Goal: Information Seeking & Learning: Learn about a topic

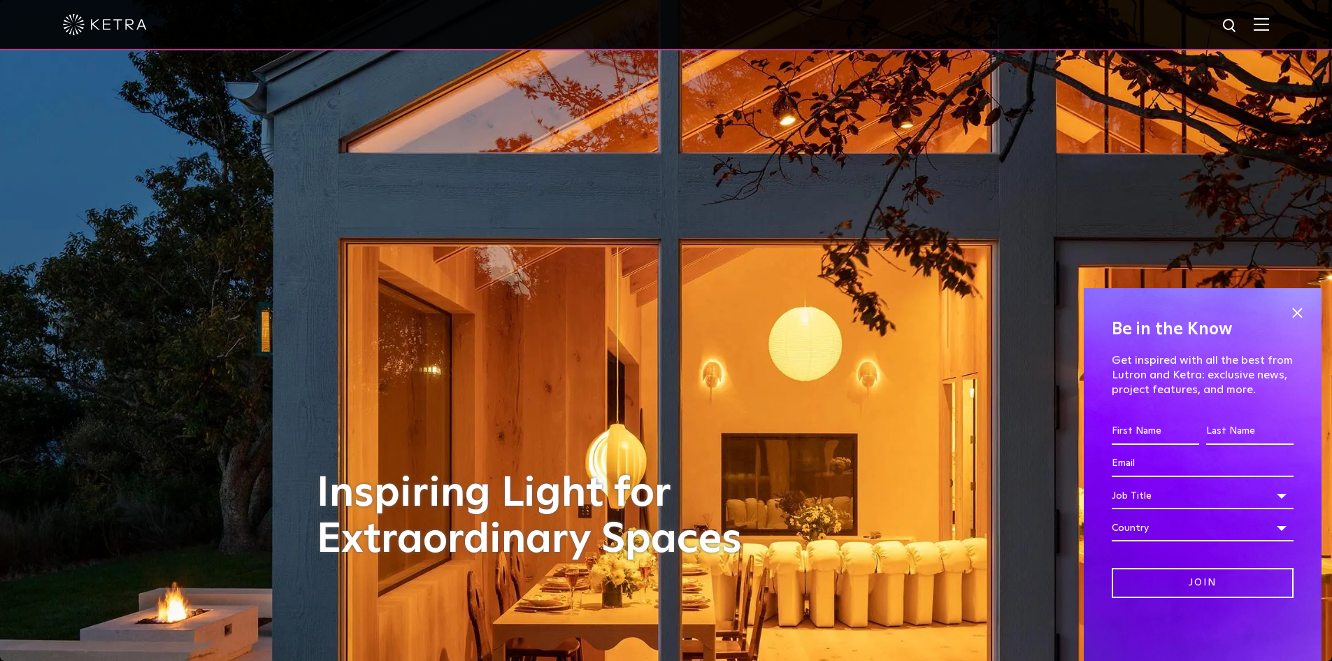
scroll to position [70, 0]
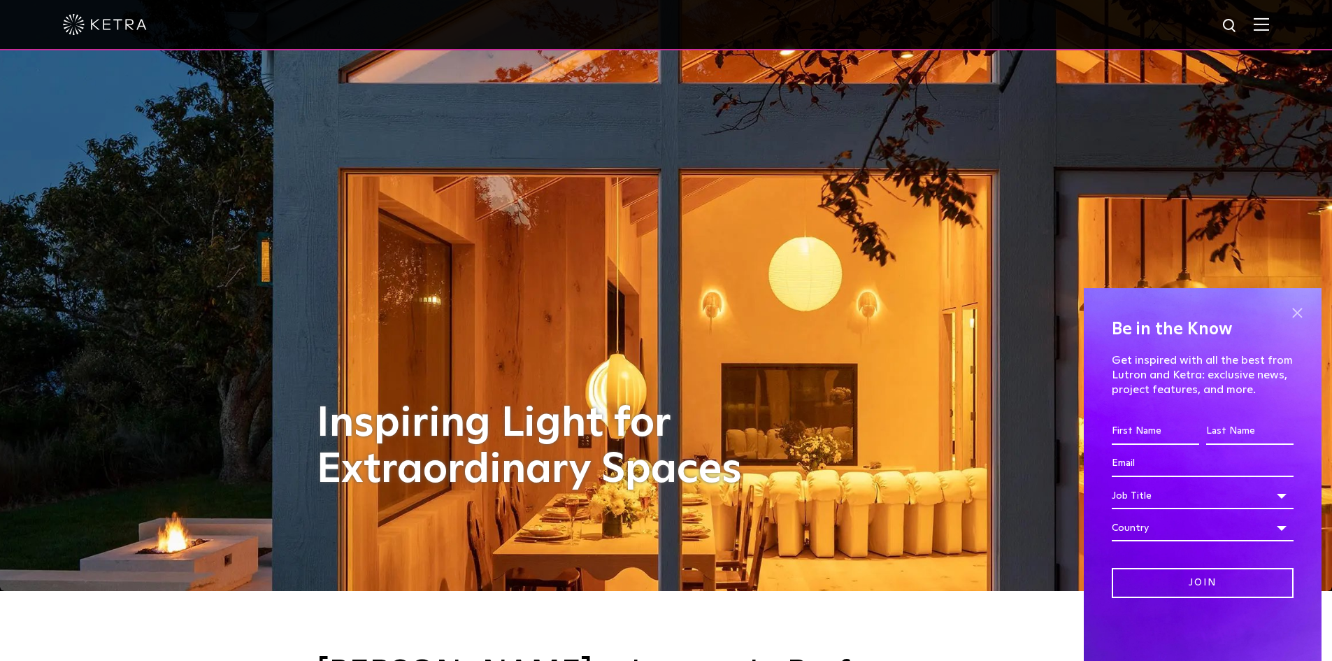
click at [1296, 313] on span at bounding box center [1297, 312] width 21 height 21
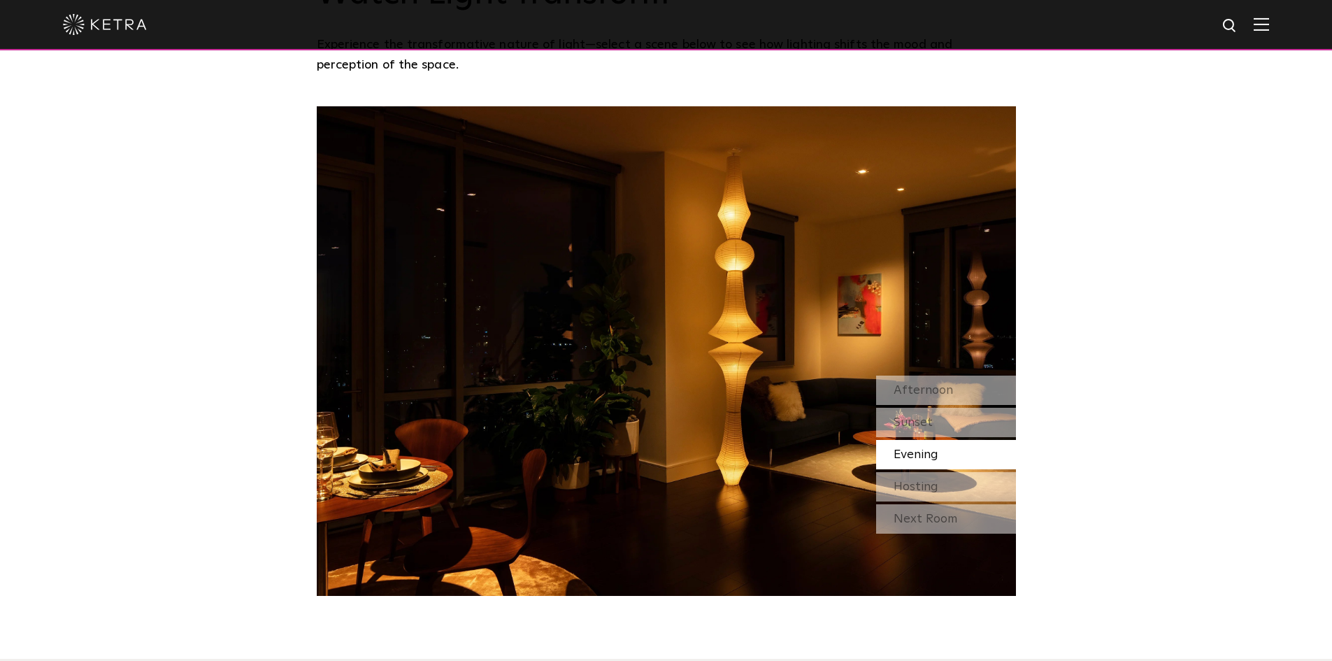
scroll to position [1259, 0]
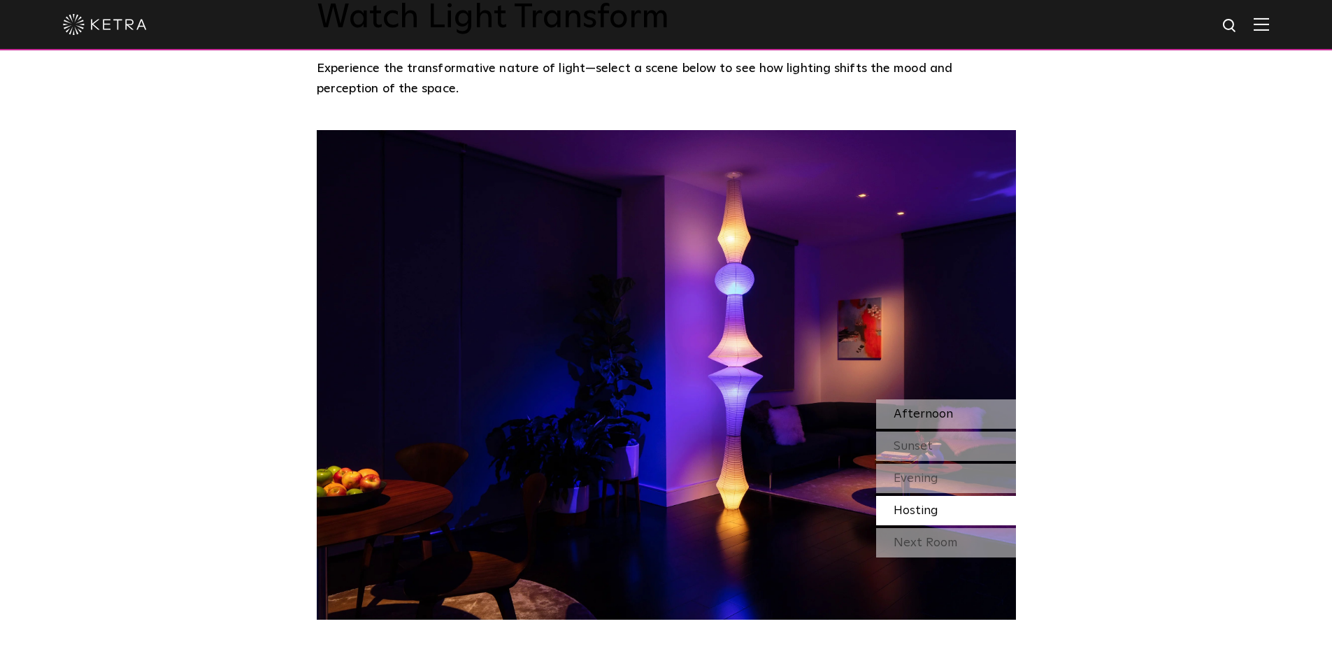
click at [920, 408] on span "Afternoon" at bounding box center [923, 414] width 59 height 13
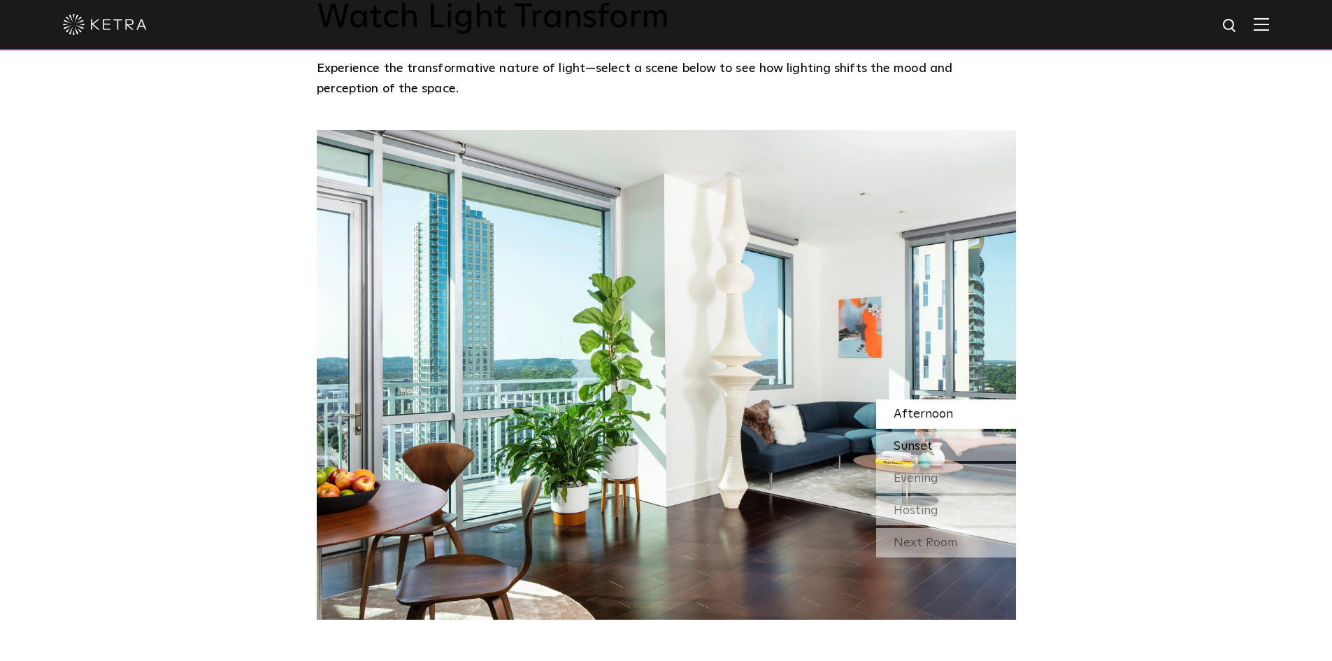
click at [925, 440] on span "Sunset" at bounding box center [913, 446] width 39 height 13
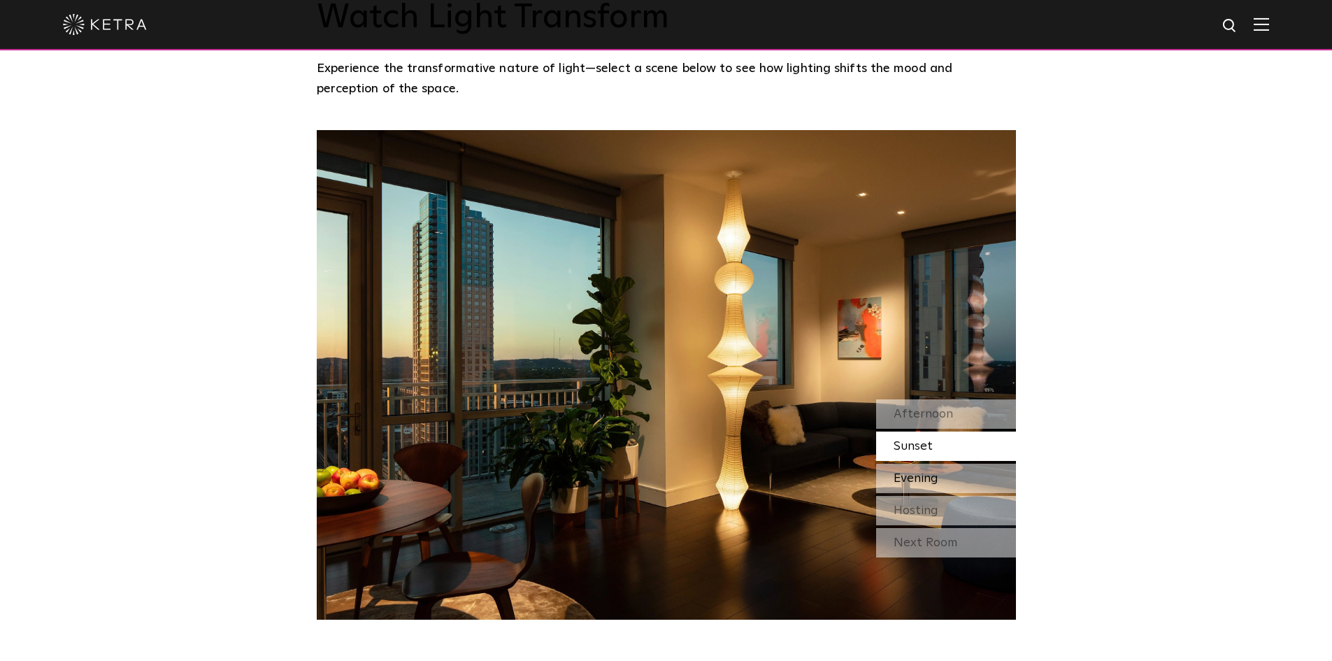
click at [922, 472] on span "Evening" at bounding box center [916, 478] width 45 height 13
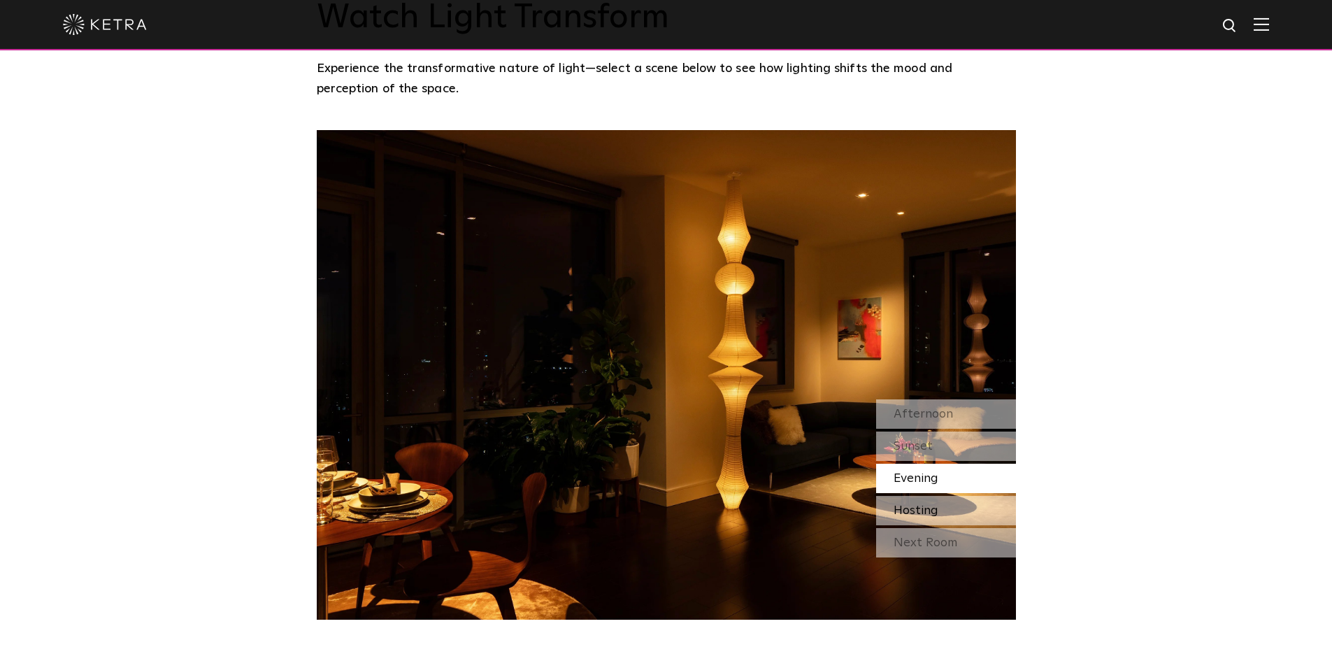
click at [920, 504] on span "Hosting" at bounding box center [916, 510] width 45 height 13
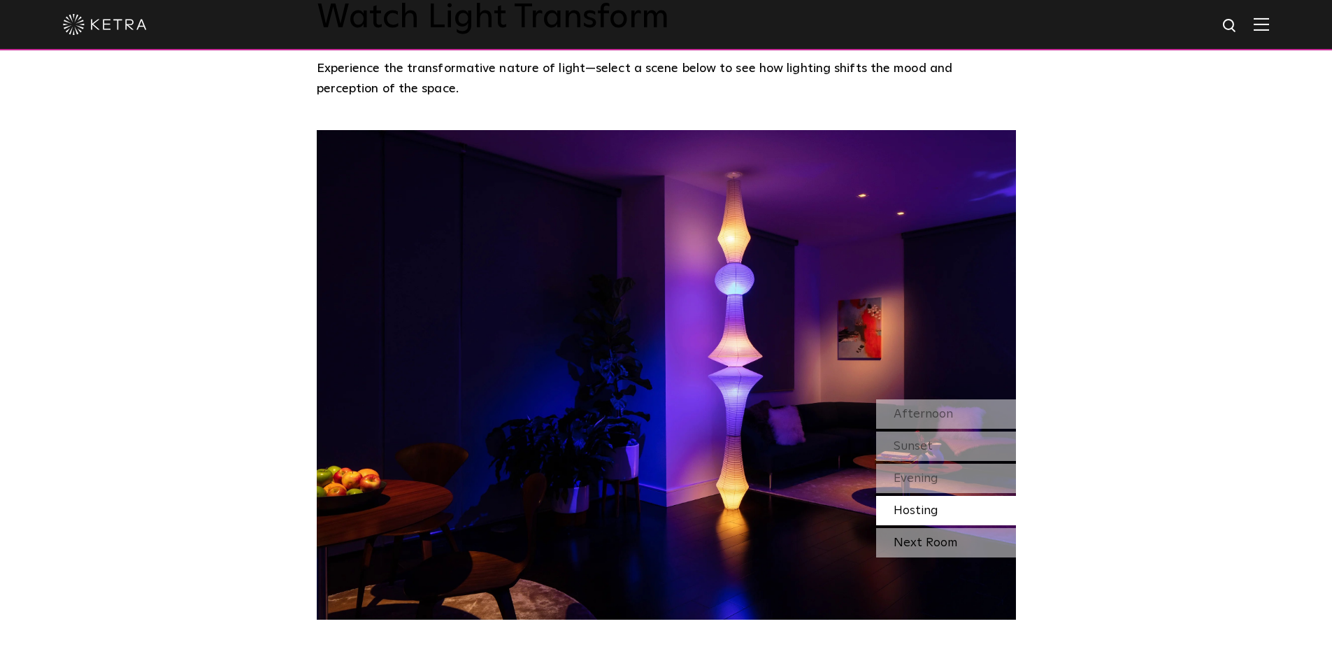
click at [917, 528] on div "Next Room" at bounding box center [946, 542] width 140 height 29
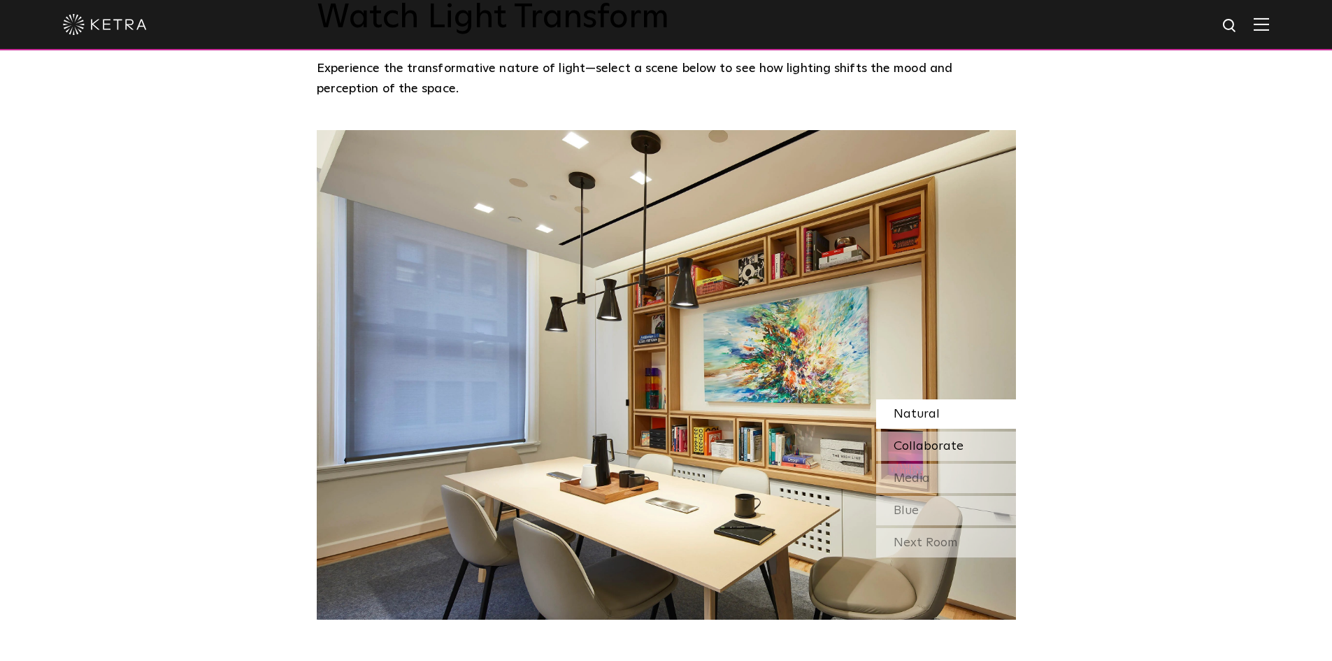
click at [925, 440] on span "Collaborate" at bounding box center [929, 446] width 70 height 13
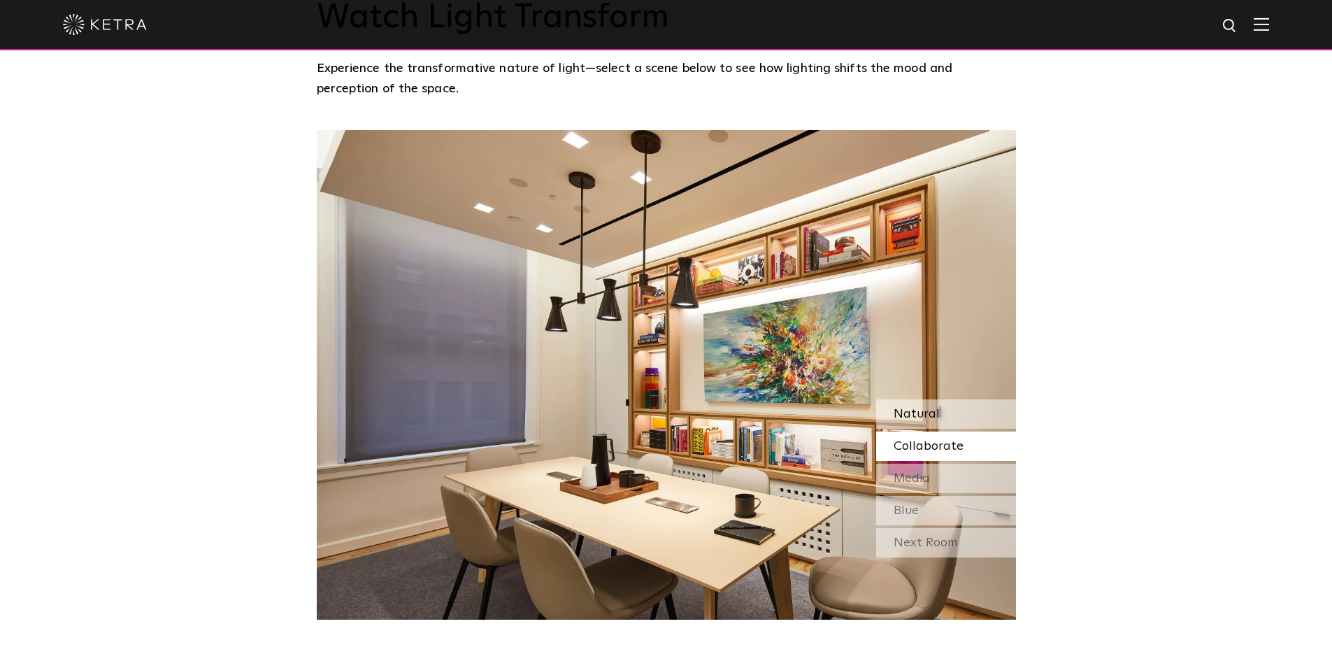
click at [927, 408] on span "Natural" at bounding box center [917, 414] width 46 height 13
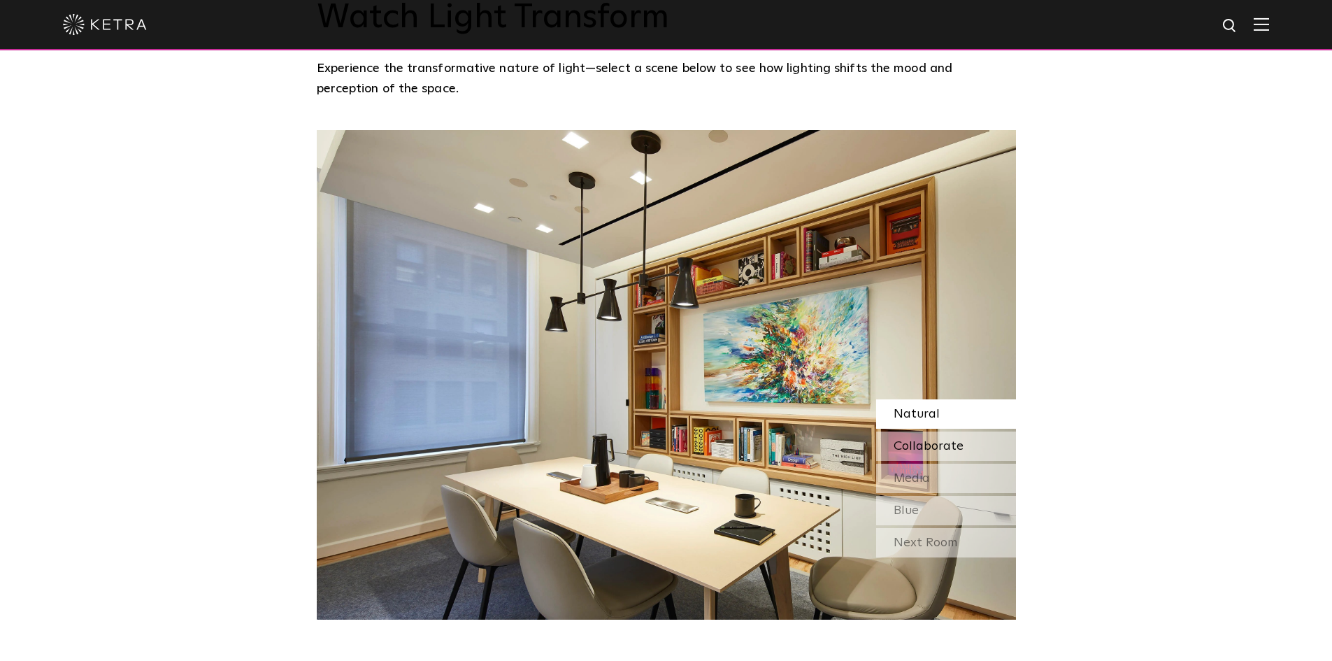
click at [925, 440] on span "Collaborate" at bounding box center [929, 446] width 70 height 13
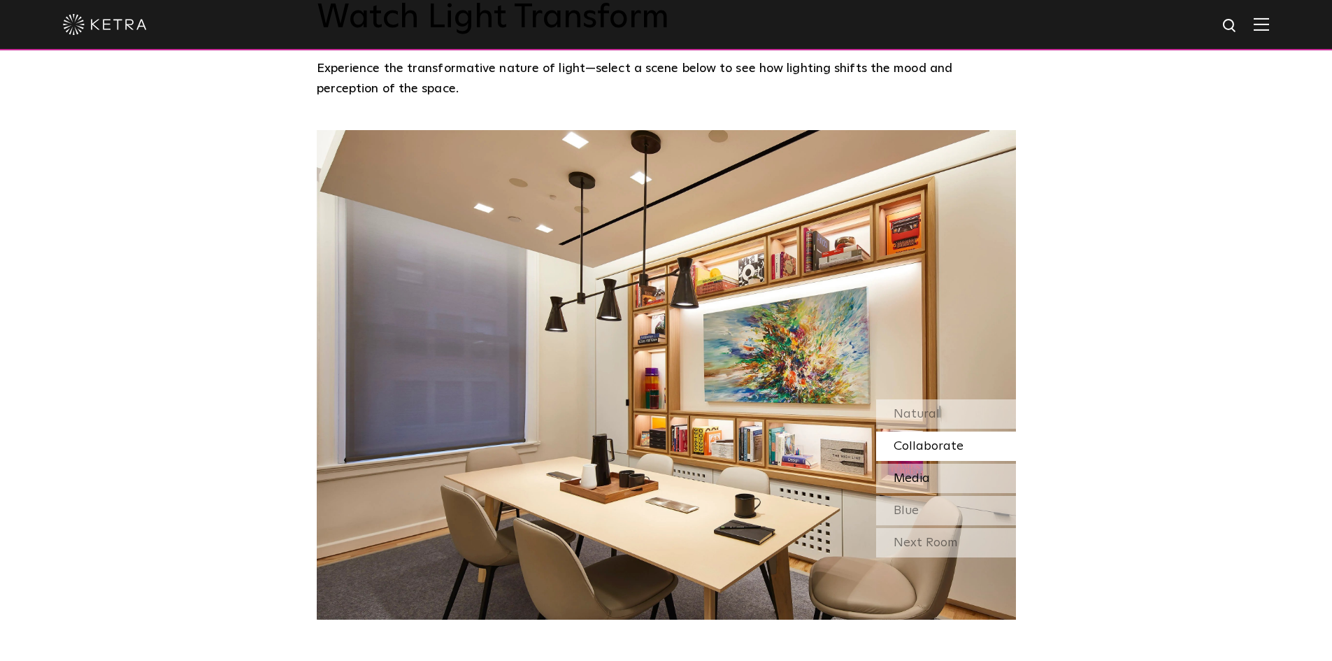
click at [922, 472] on span "Media" at bounding box center [912, 478] width 36 height 13
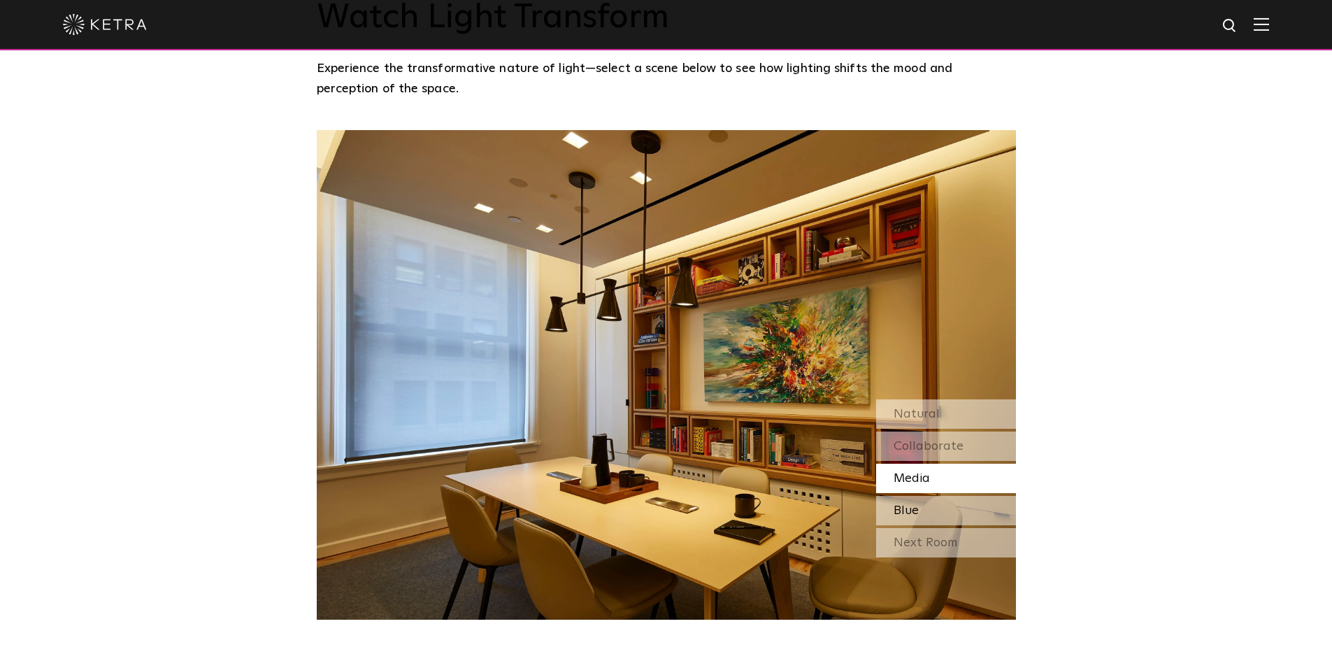
click at [930, 496] on div "Blue" at bounding box center [946, 510] width 140 height 29
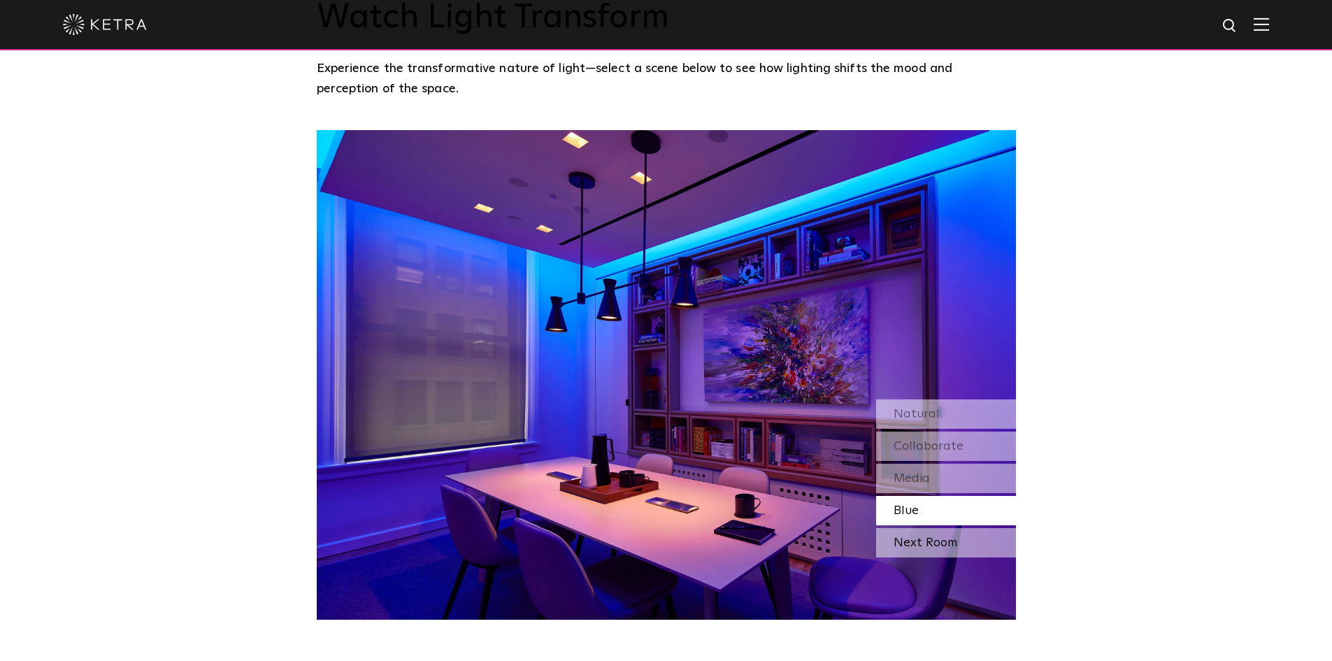
click at [928, 528] on div "Next Room" at bounding box center [946, 542] width 140 height 29
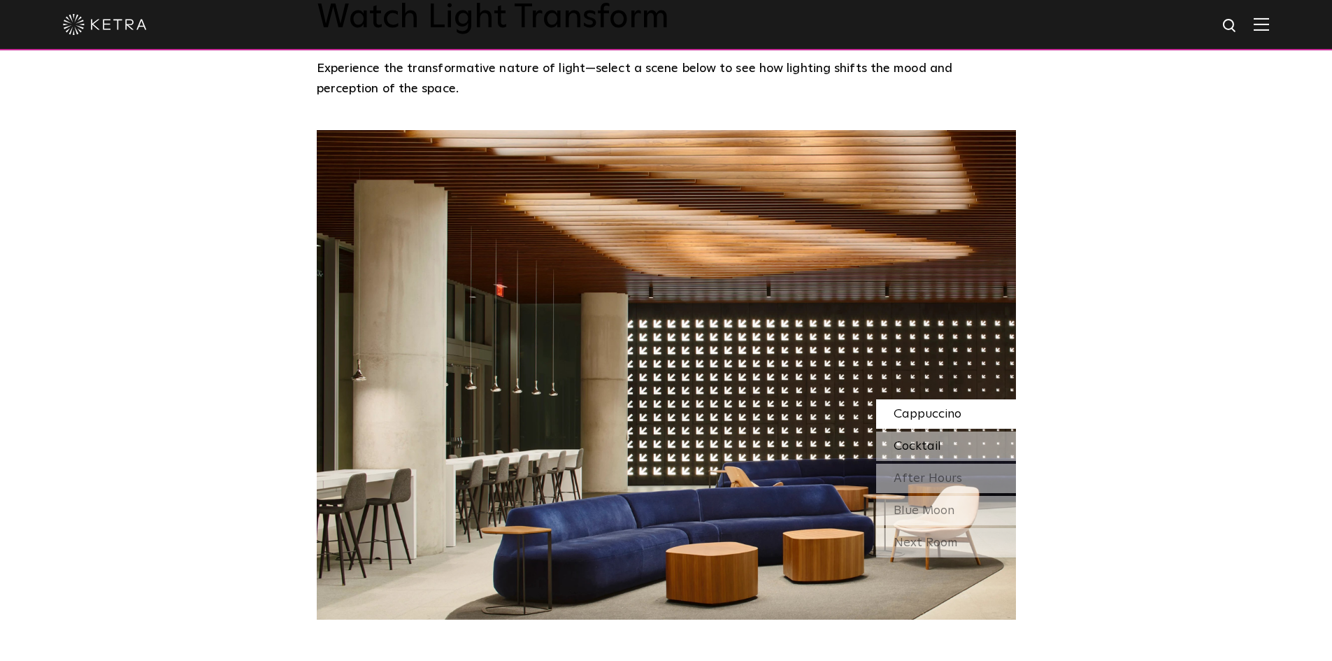
click at [923, 440] on span "Cocktail" at bounding box center [918, 446] width 48 height 13
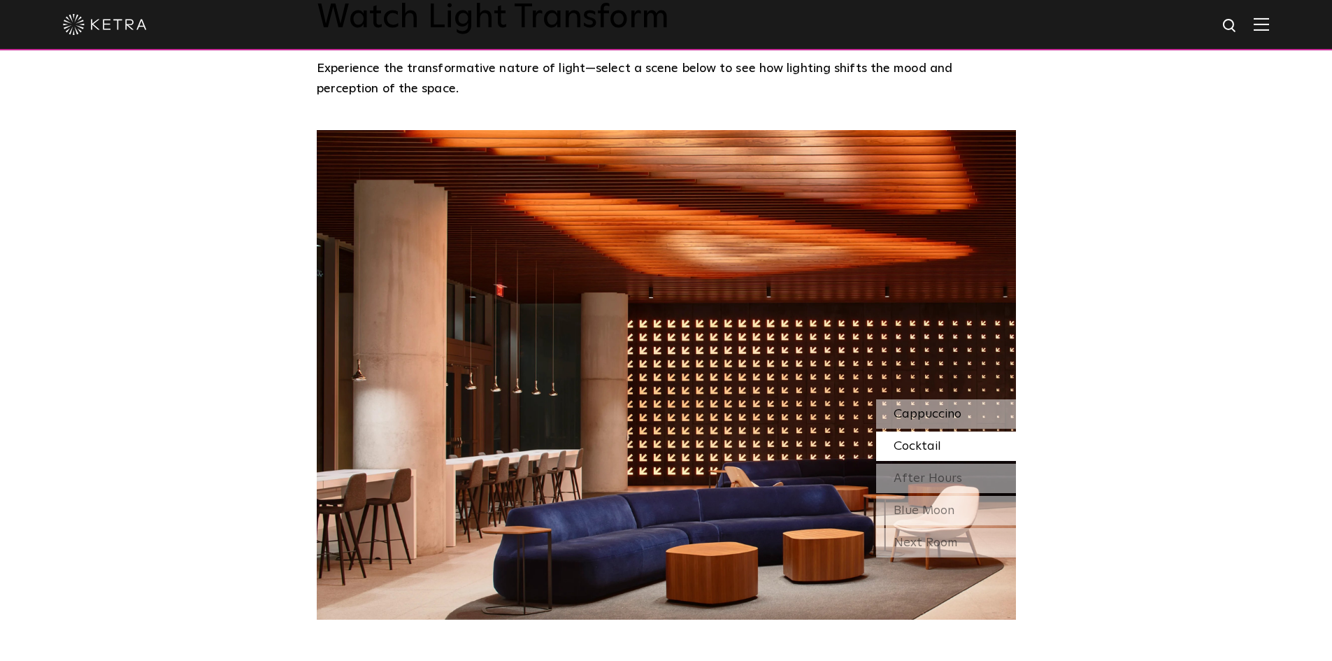
click at [924, 408] on span "Cappuccino" at bounding box center [928, 414] width 68 height 13
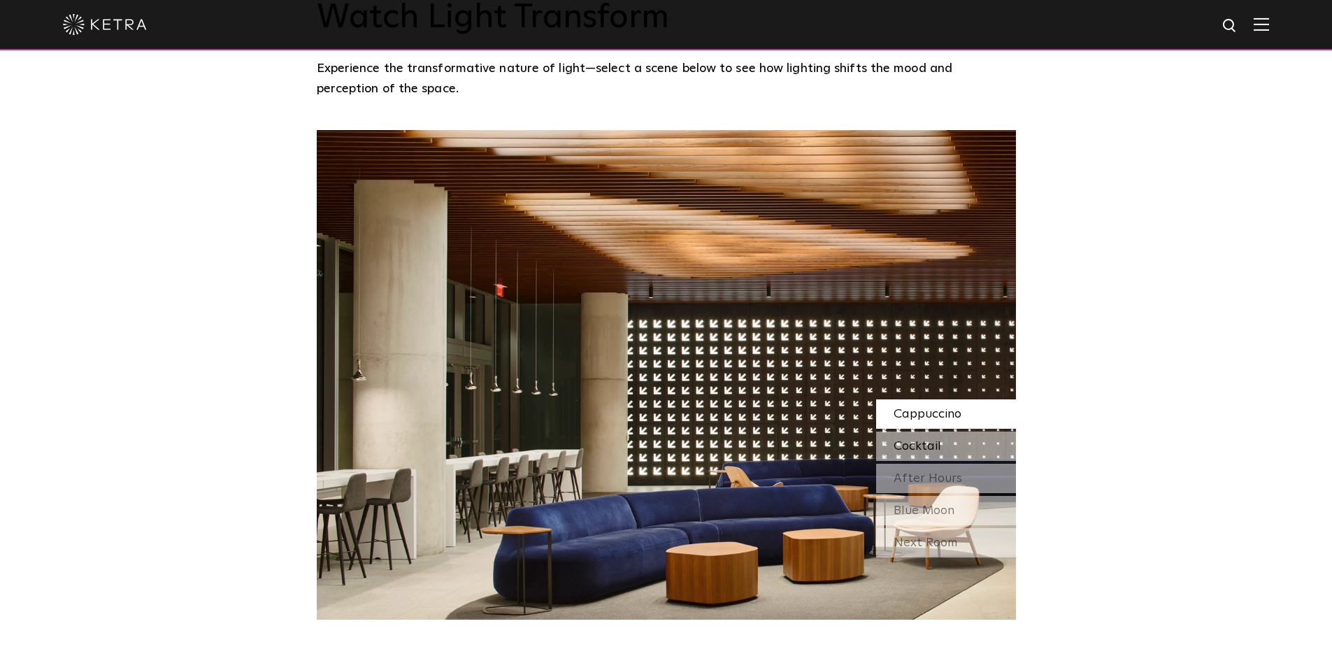
click at [920, 440] on span "Cocktail" at bounding box center [918, 446] width 48 height 13
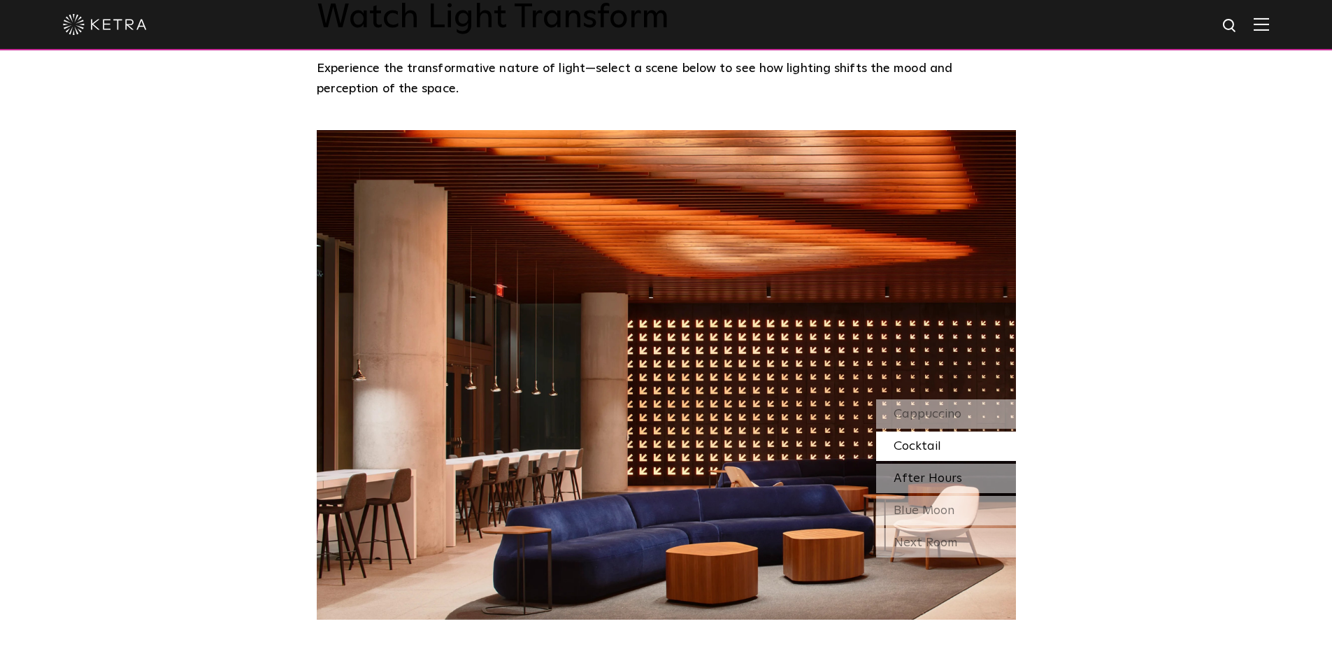
click at [918, 472] on span "After Hours" at bounding box center [928, 478] width 69 height 13
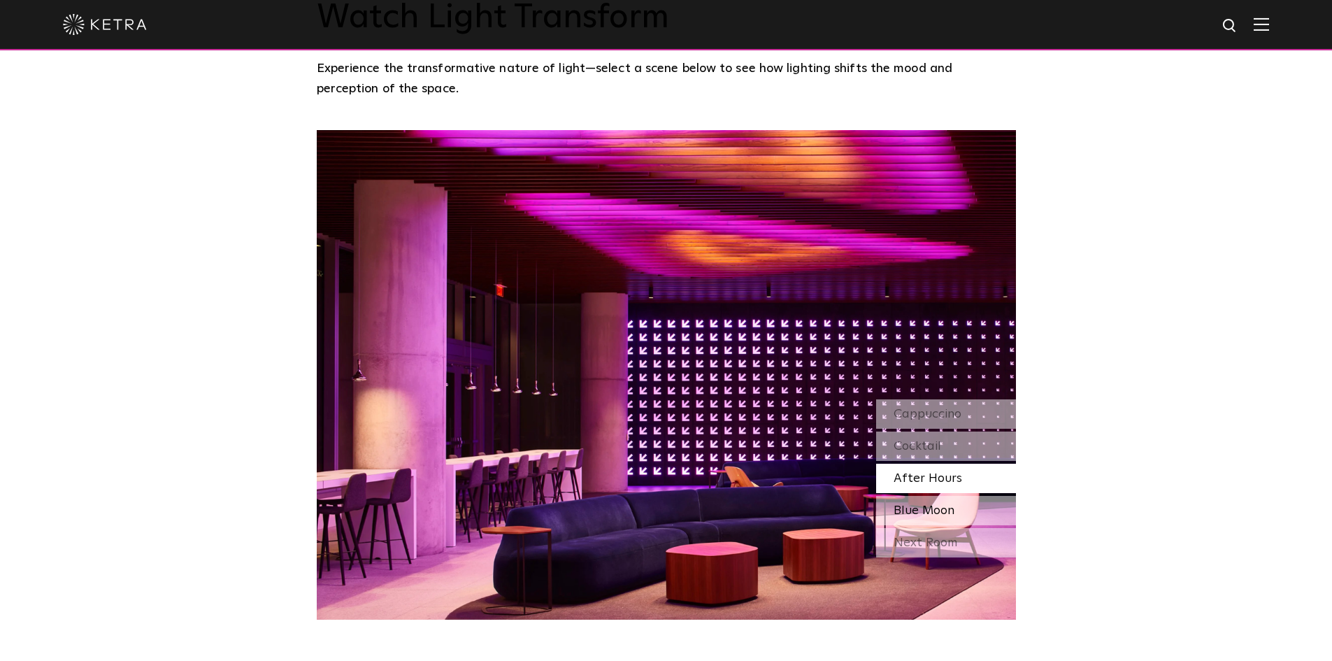
click at [915, 504] on span "Blue Moon" at bounding box center [924, 510] width 61 height 13
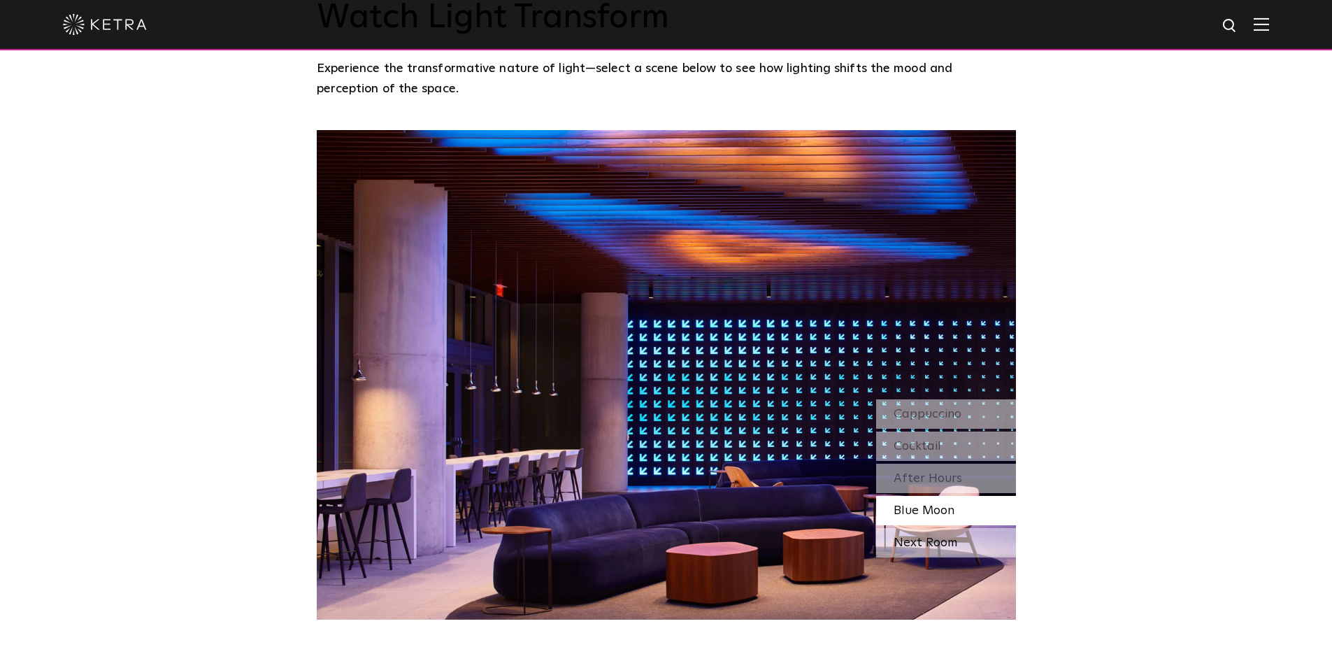
click at [928, 528] on div "Next Room" at bounding box center [946, 542] width 140 height 29
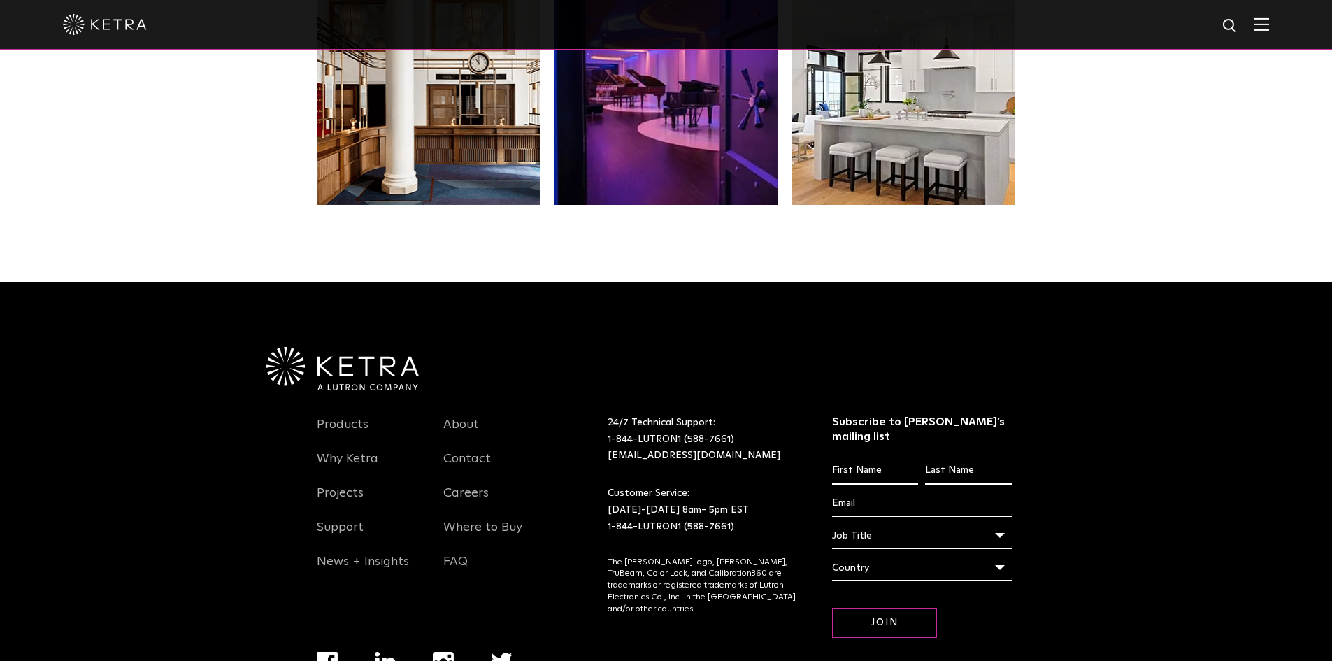
scroll to position [2942, 0]
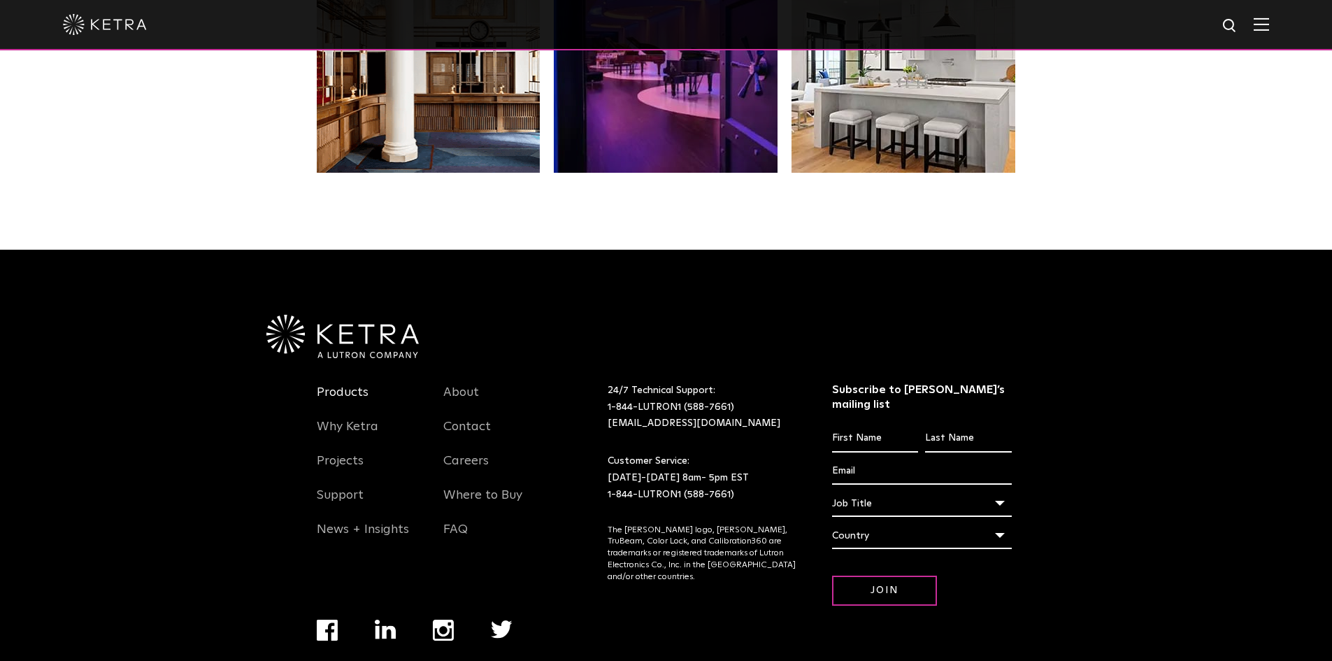
click at [343, 385] on link "Products" at bounding box center [343, 401] width 52 height 32
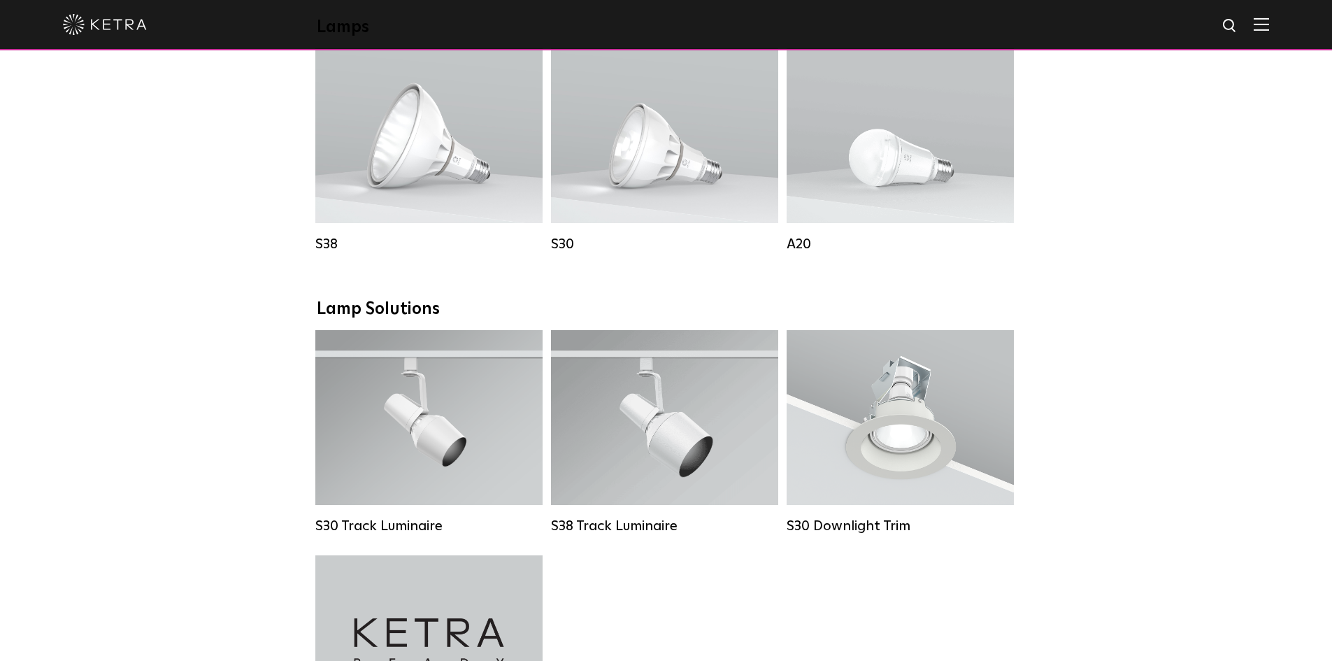
scroll to position [839, 0]
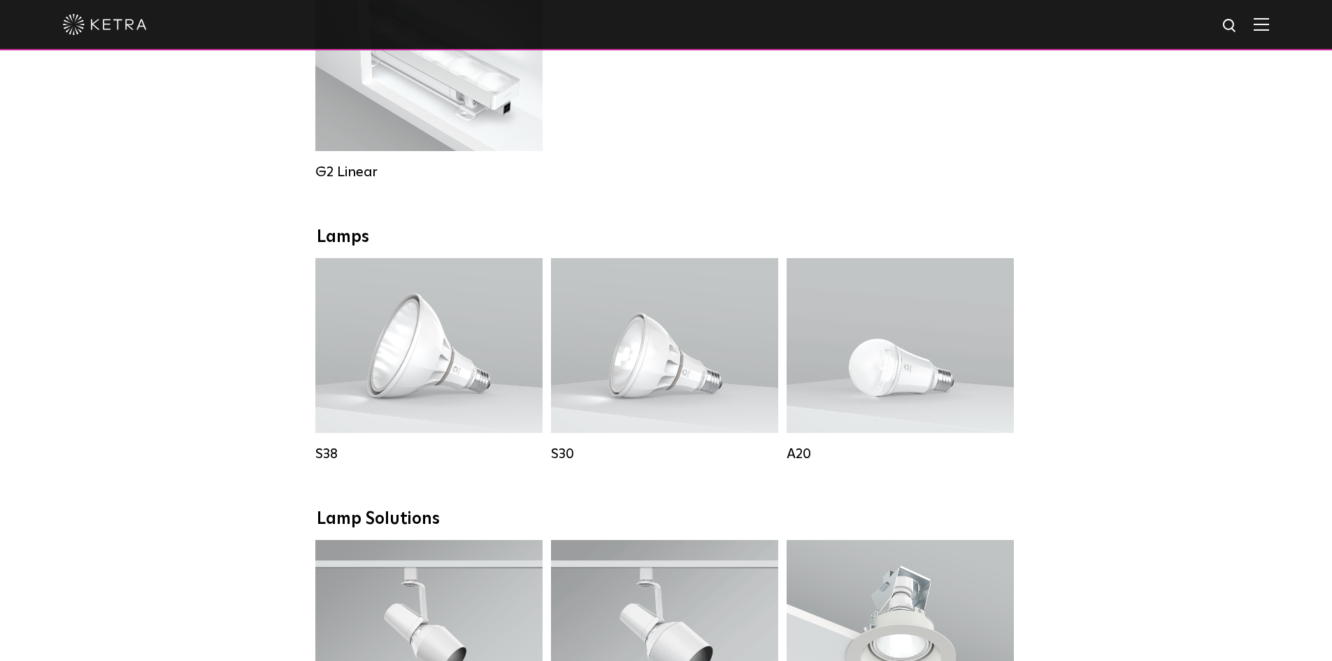
click at [246, 266] on div "Downlights D2 Downlight Family Lumen Output: 1200 Colors: White / Black / Gloss…" at bounding box center [666, 524] width 1332 height 2172
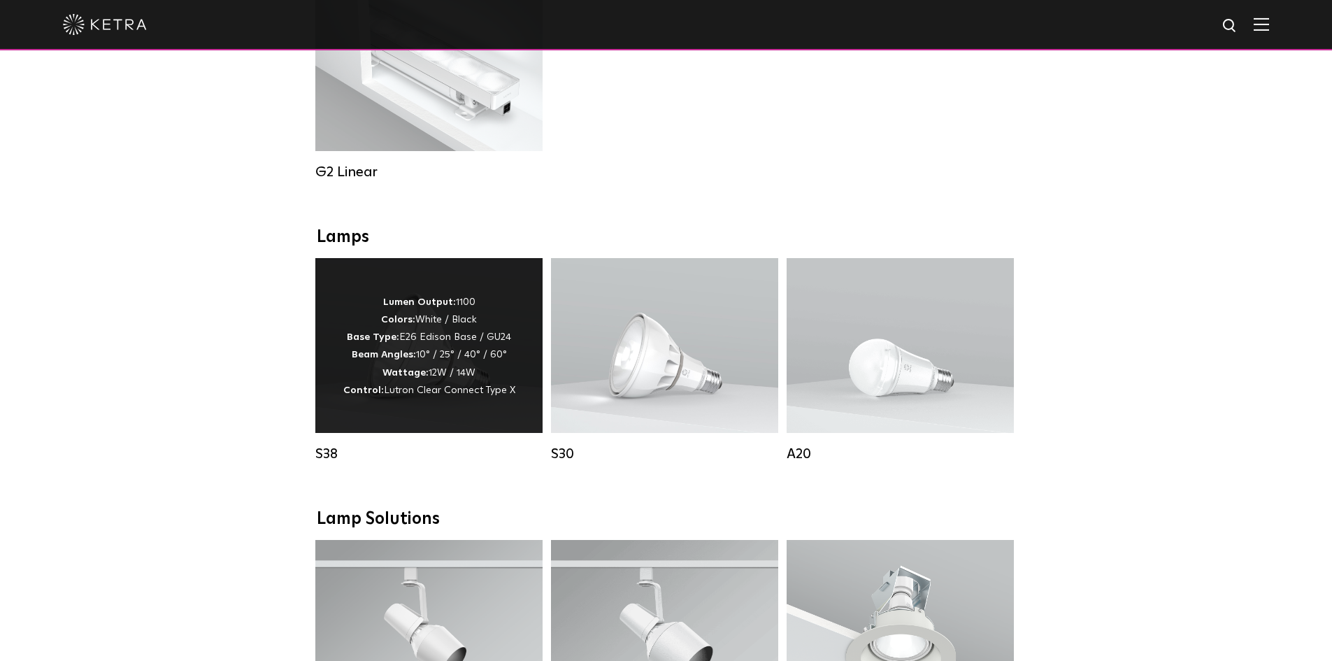
click at [520, 394] on div "Lumen Output: 1100 Colors: White / Black Base Type: E26 Edison Base / GU24 Beam…" at bounding box center [428, 345] width 227 height 175
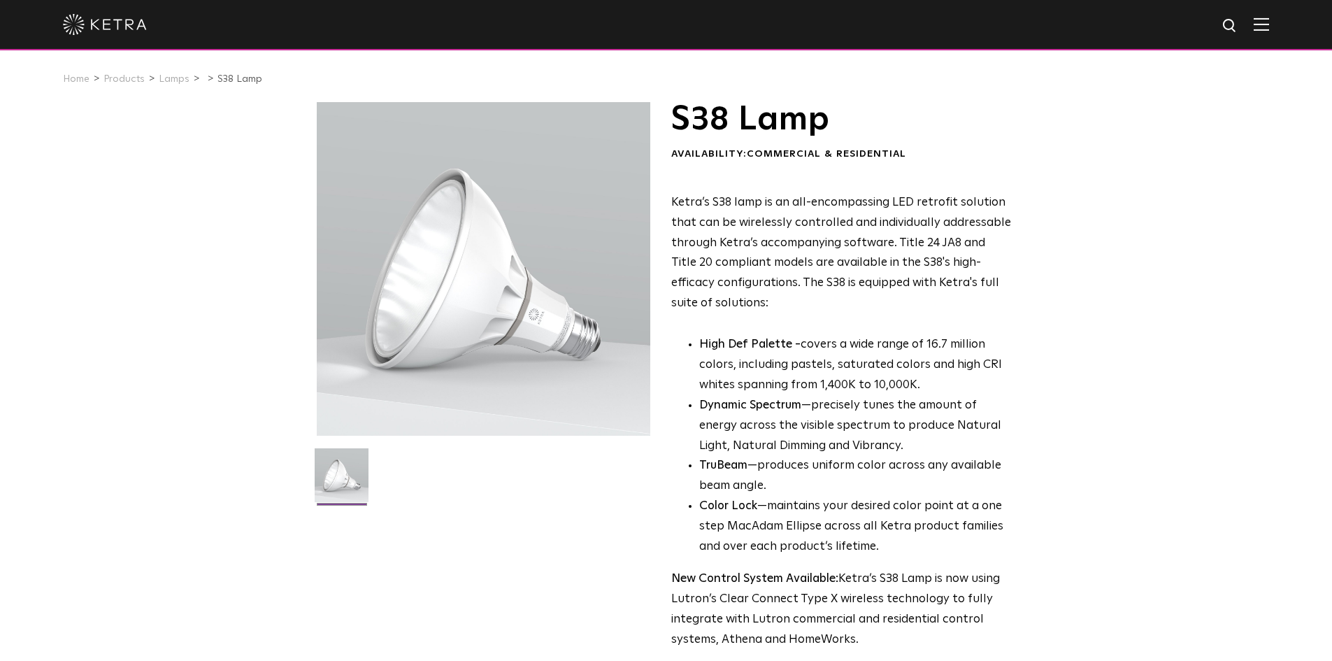
click at [301, 253] on div "S38 Lamp Availability: Commercial & Residential Ketra’s S38 lamp is an all-enco…" at bounding box center [666, 452] width 1332 height 701
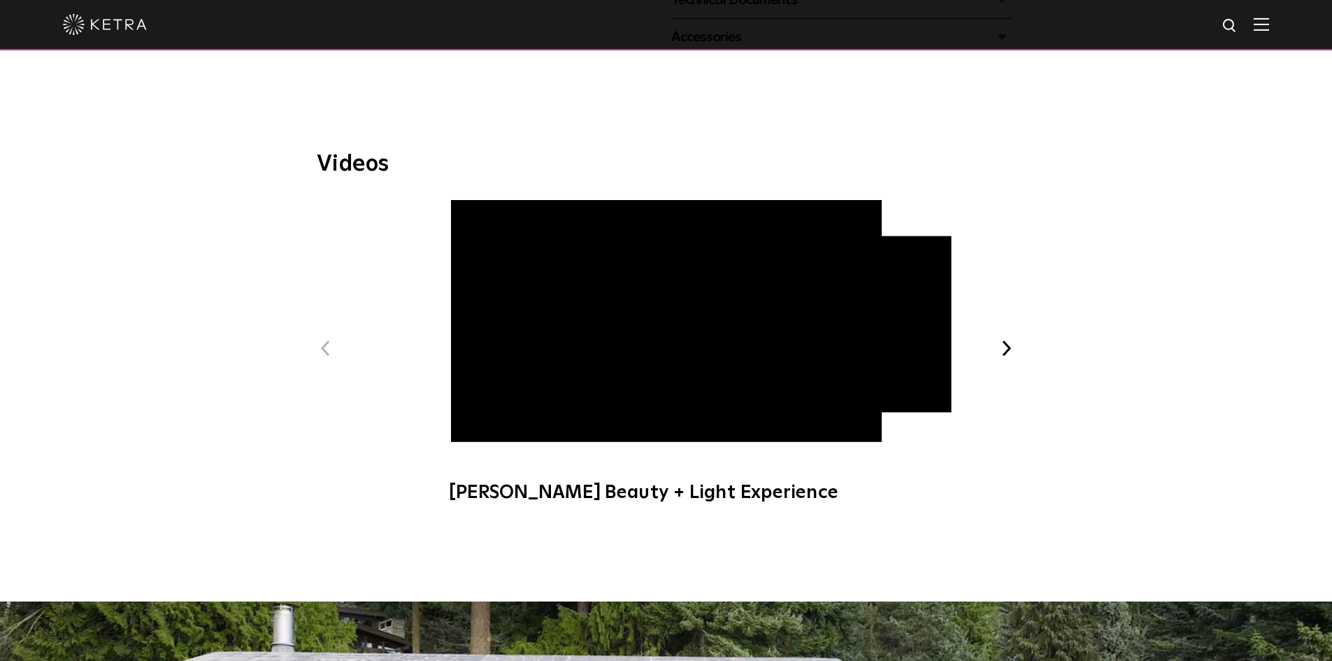
scroll to position [769, 0]
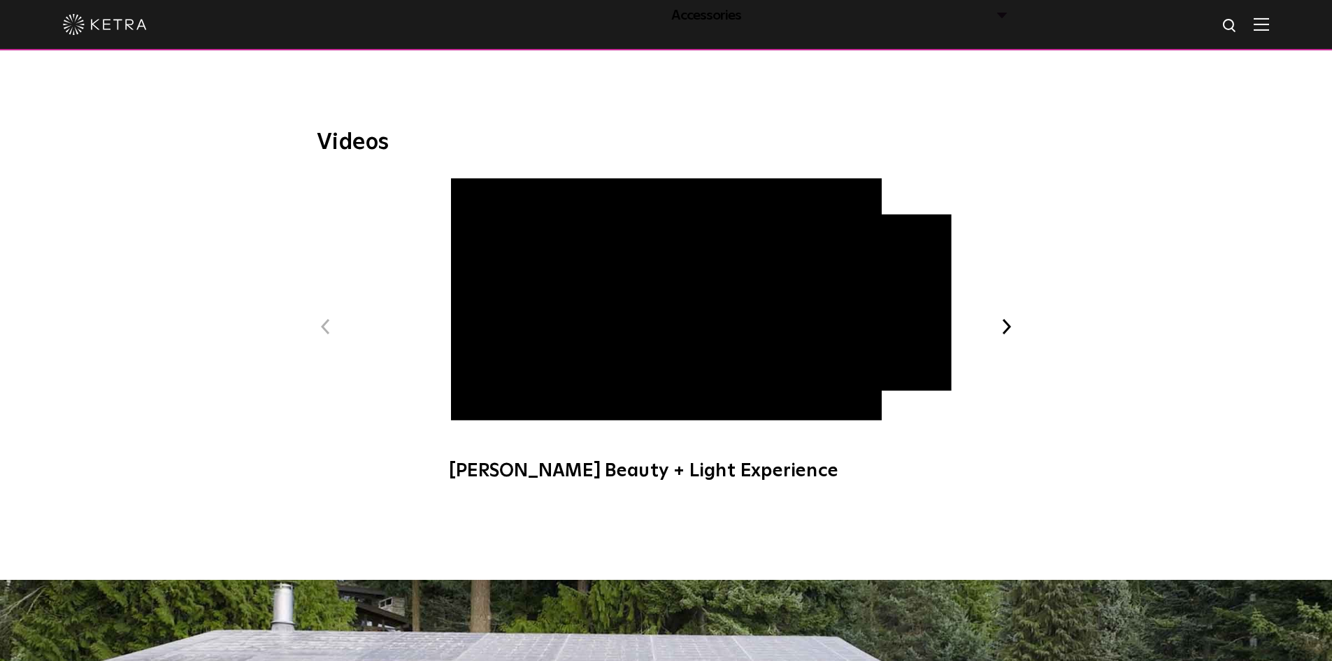
click at [1008, 327] on button "Next" at bounding box center [1007, 327] width 18 height 18
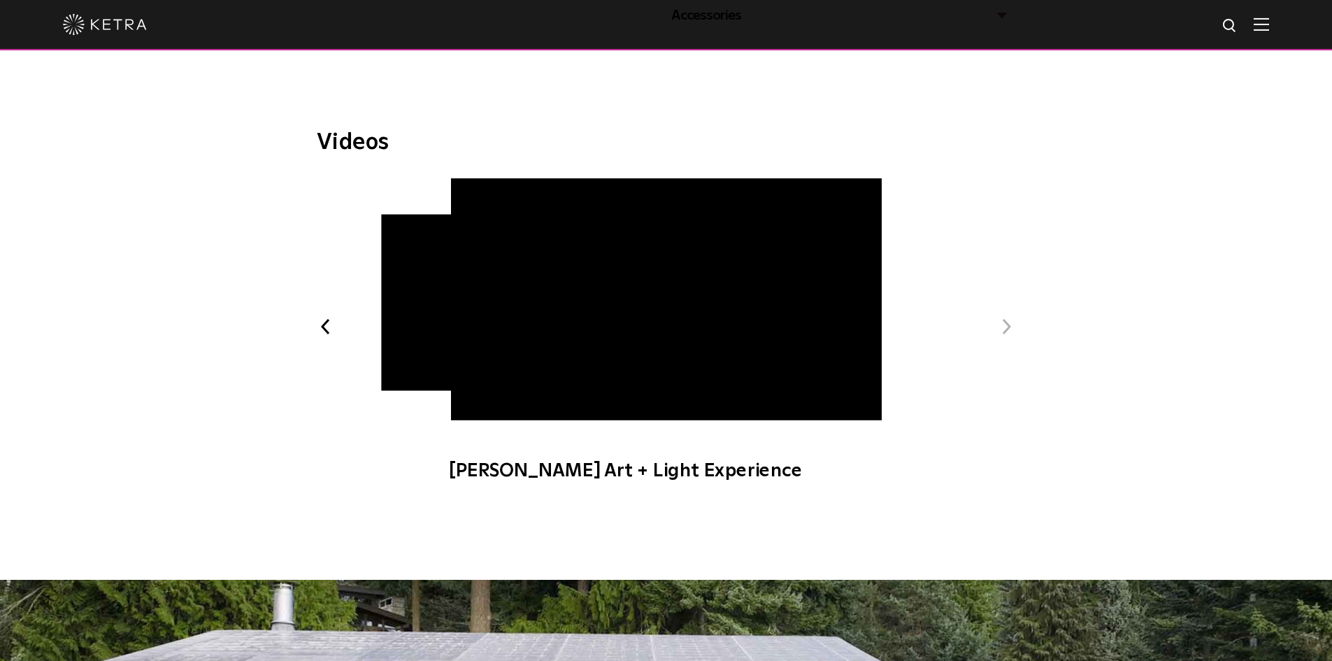
click at [1008, 327] on button "Next" at bounding box center [1007, 327] width 18 height 18
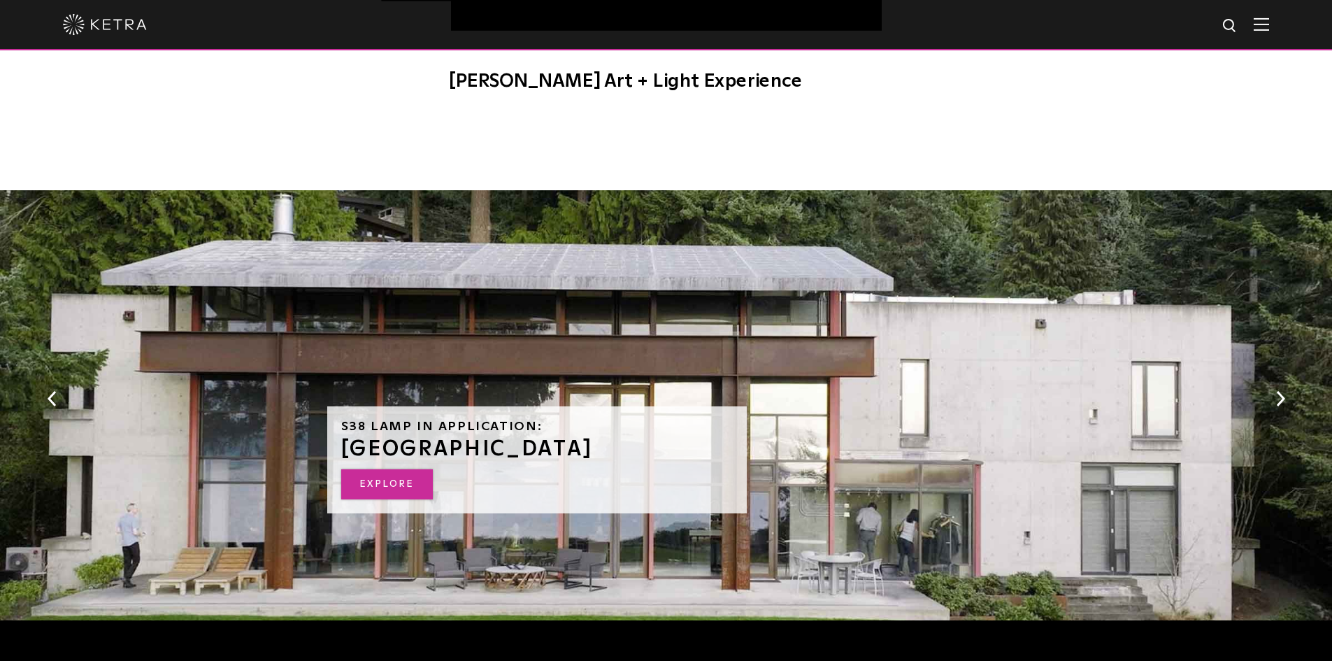
scroll to position [1150, 0]
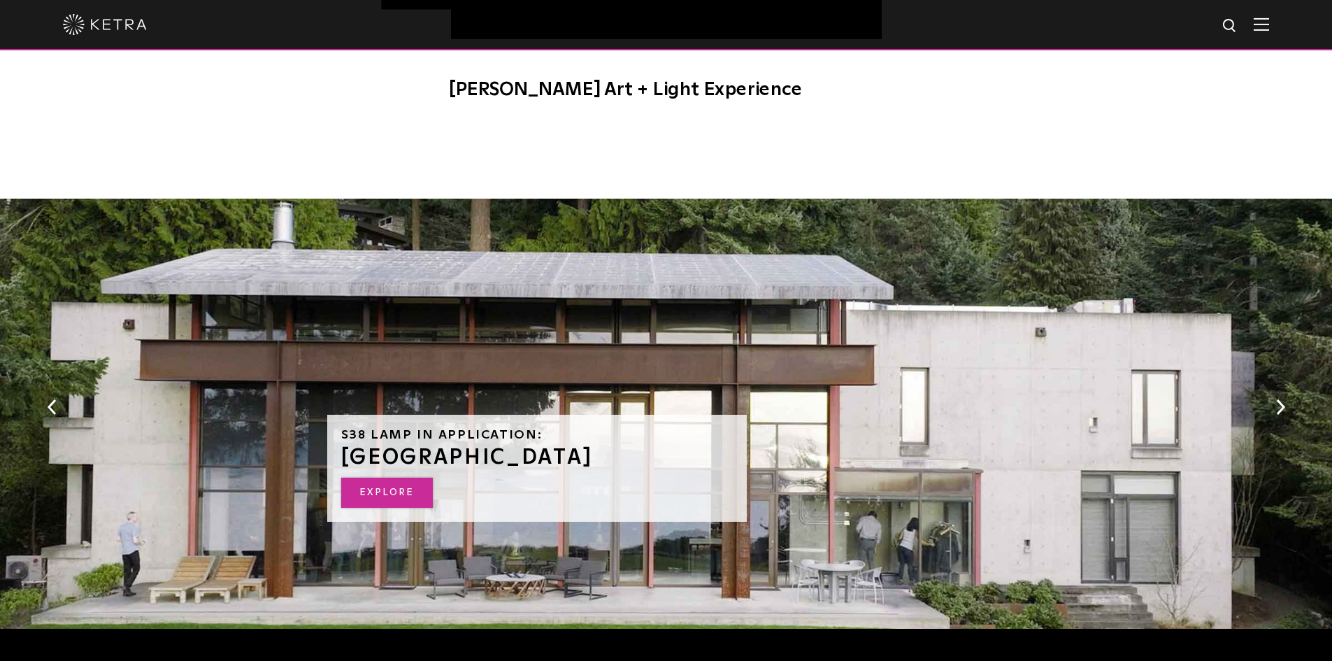
click at [390, 487] on link "EXPLORE" at bounding box center [387, 493] width 92 height 30
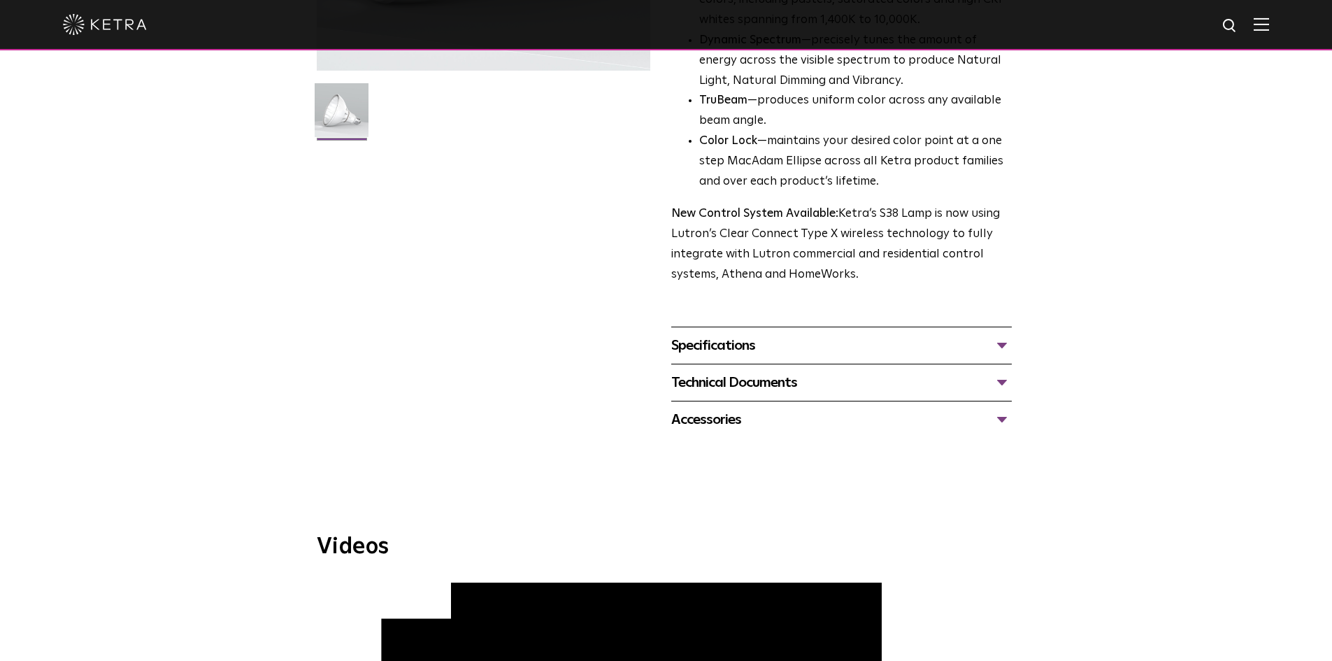
scroll to position [171, 0]
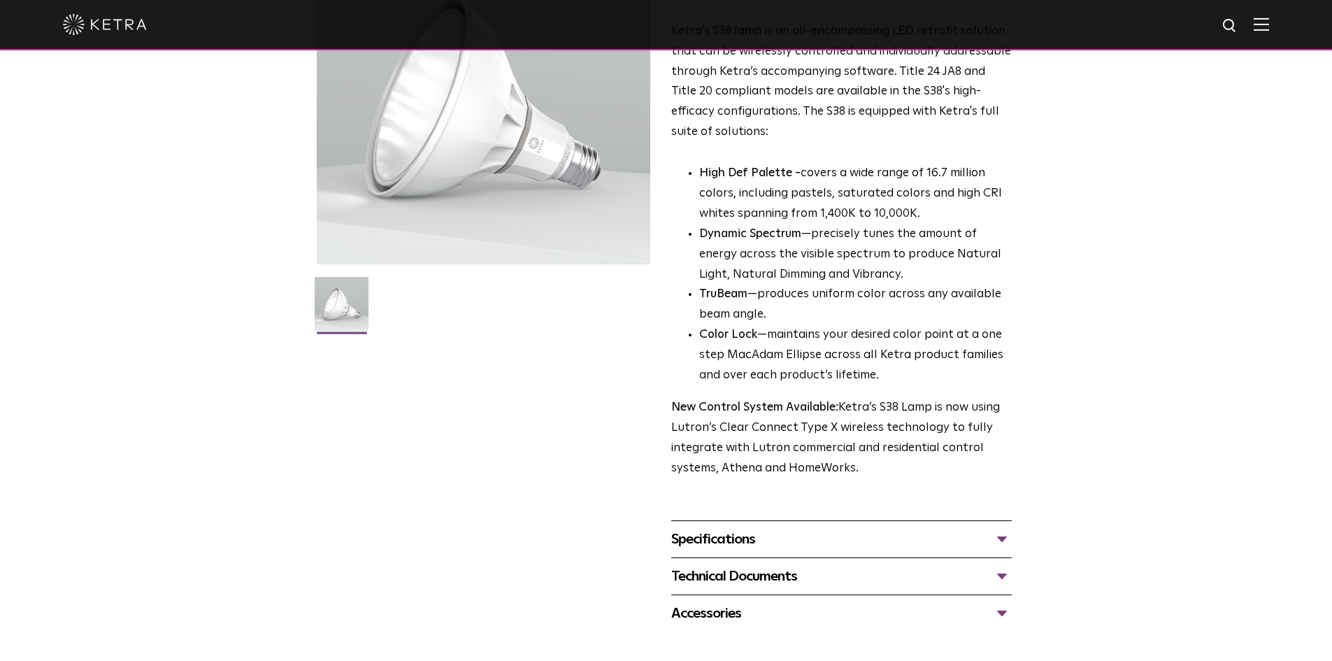
click at [920, 553] on div "Specifications LUMEN OUTPUTS 1100 HOUSING COLORS White, Black BASE TYPES E26 Ed…" at bounding box center [841, 538] width 341 height 37
click at [976, 543] on div "Specifications" at bounding box center [841, 539] width 341 height 22
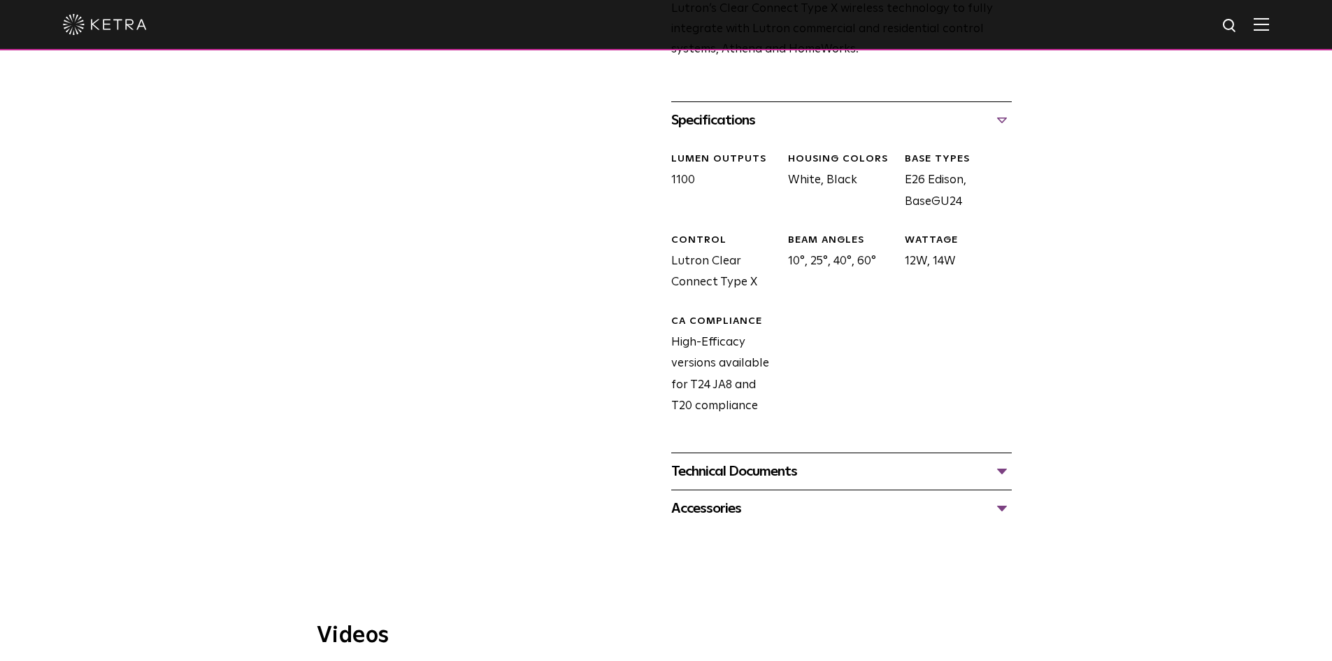
scroll to position [591, 0]
click at [715, 476] on div "Technical Documents" at bounding box center [841, 470] width 341 height 22
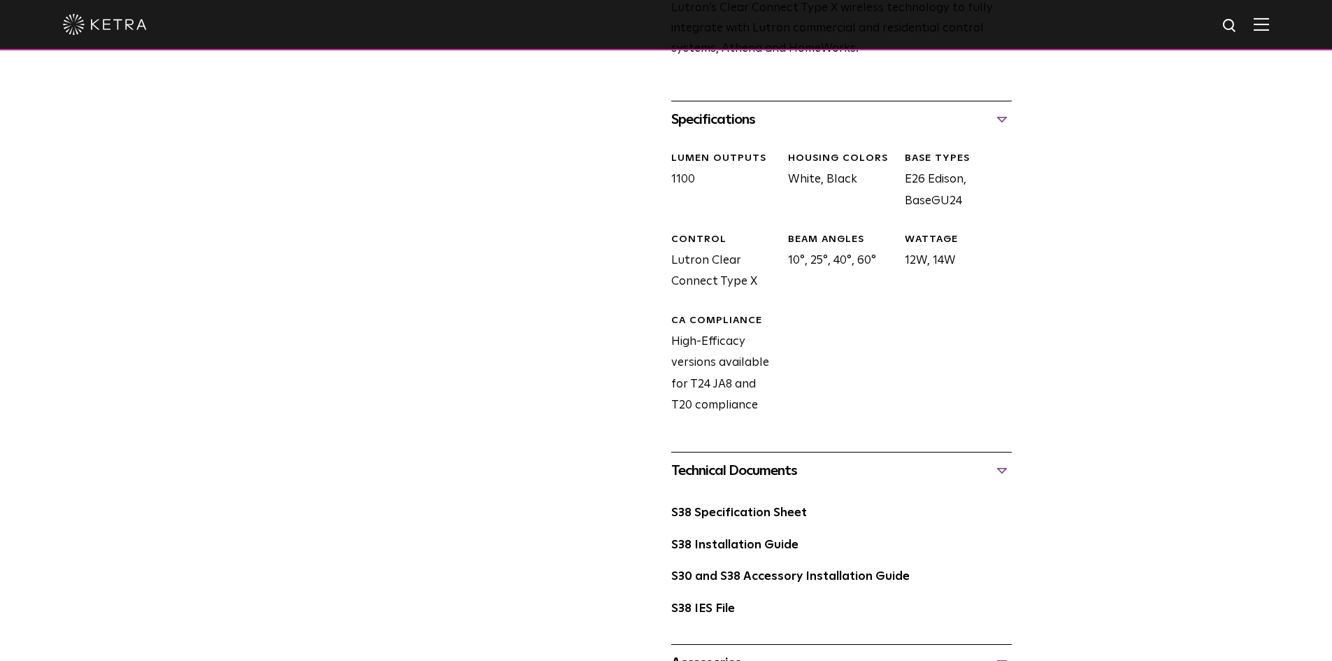
drag, startPoint x: 268, startPoint y: 347, endPoint x: 332, endPoint y: 343, distance: 63.7
click at [268, 347] on div "S38 Lamp Availability: Commercial & Residential Ketra’s S38 lamp is an all-enco…" at bounding box center [666, 96] width 1332 height 1170
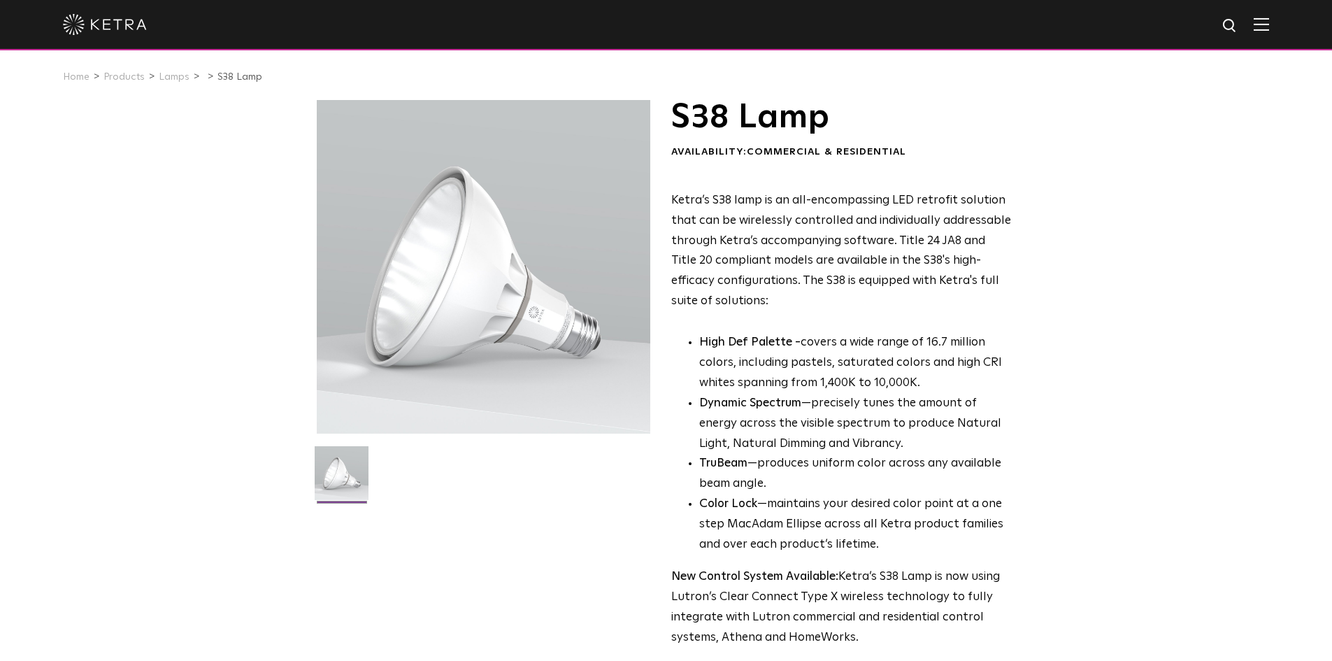
scroll to position [0, 0]
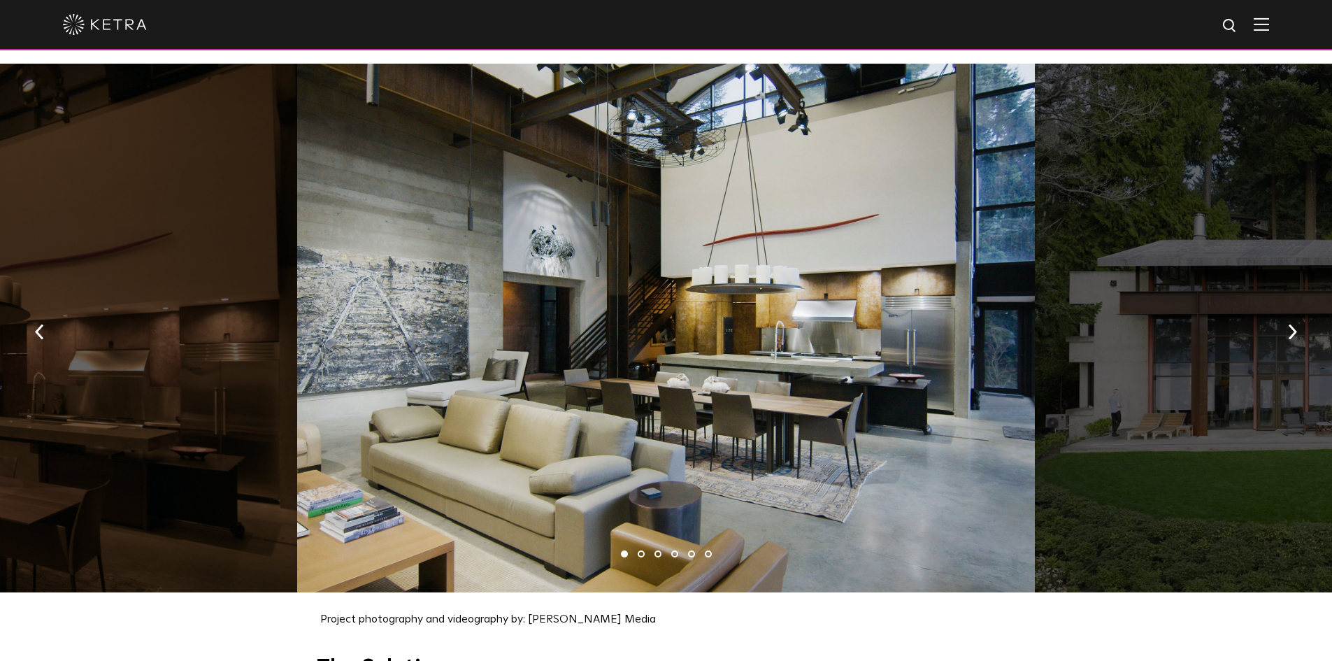
scroll to position [1399, 0]
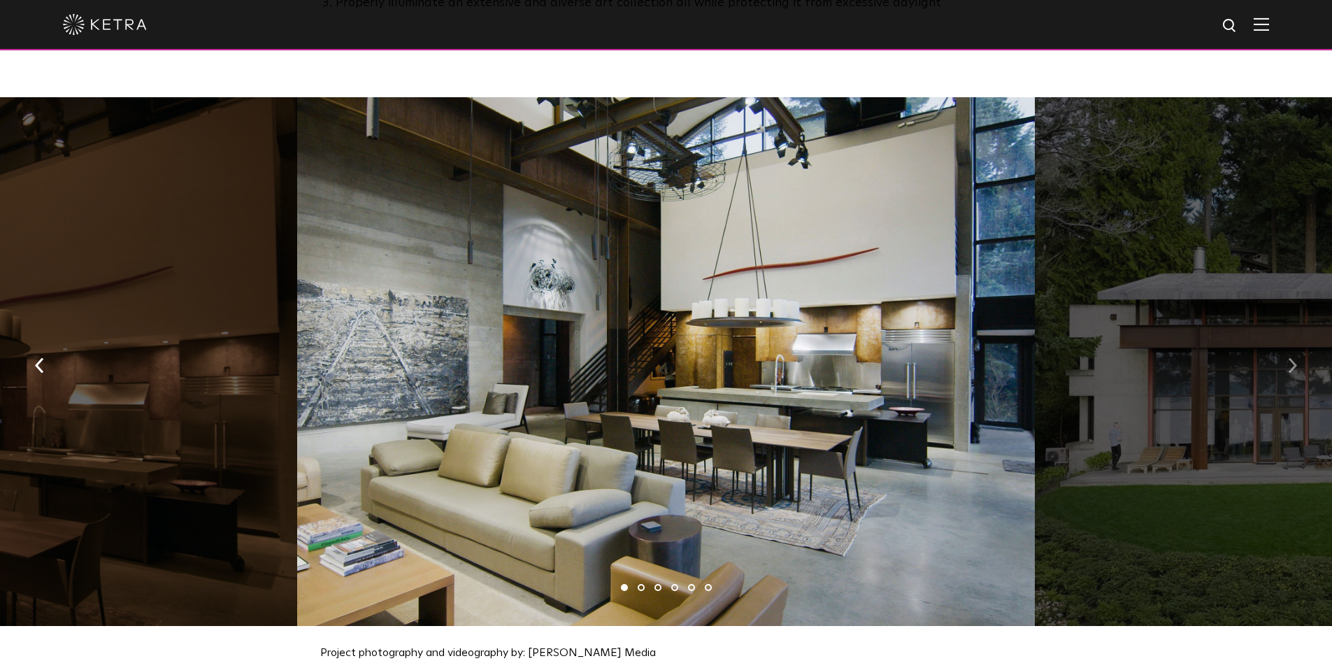
click at [1302, 353] on button "button" at bounding box center [1293, 365] width 30 height 48
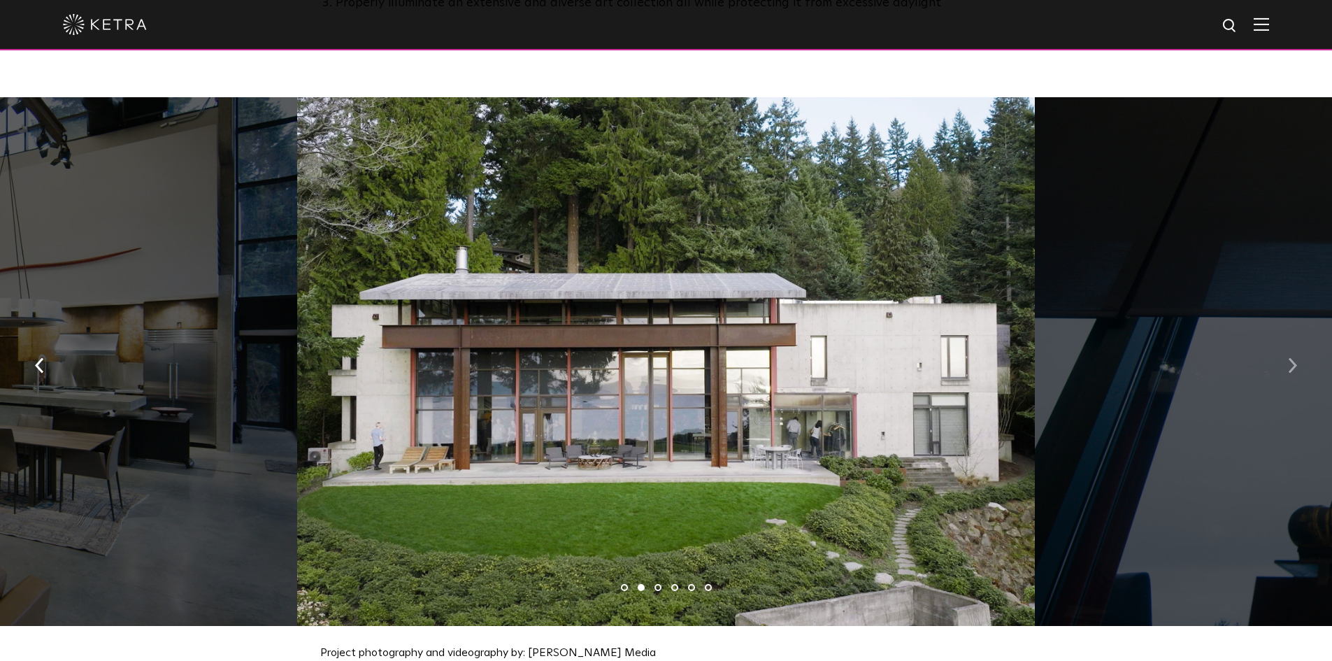
click at [1302, 353] on button "button" at bounding box center [1293, 365] width 30 height 48
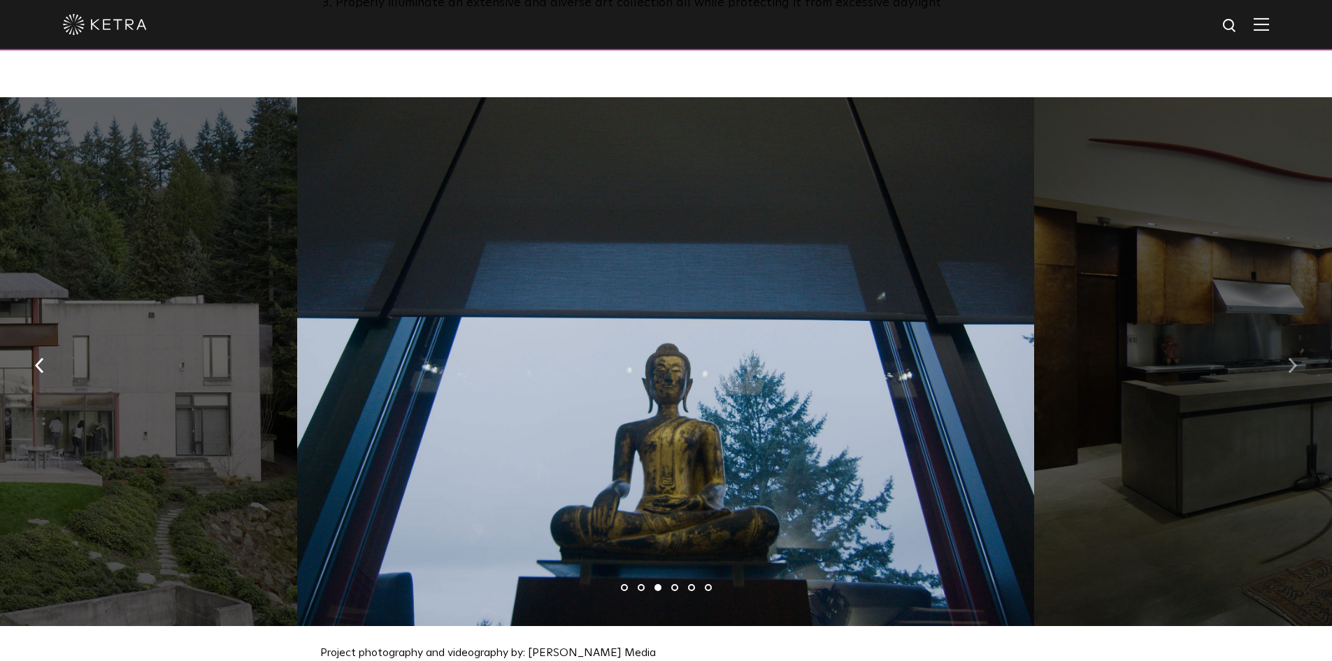
click at [1302, 353] on button "button" at bounding box center [1293, 365] width 30 height 48
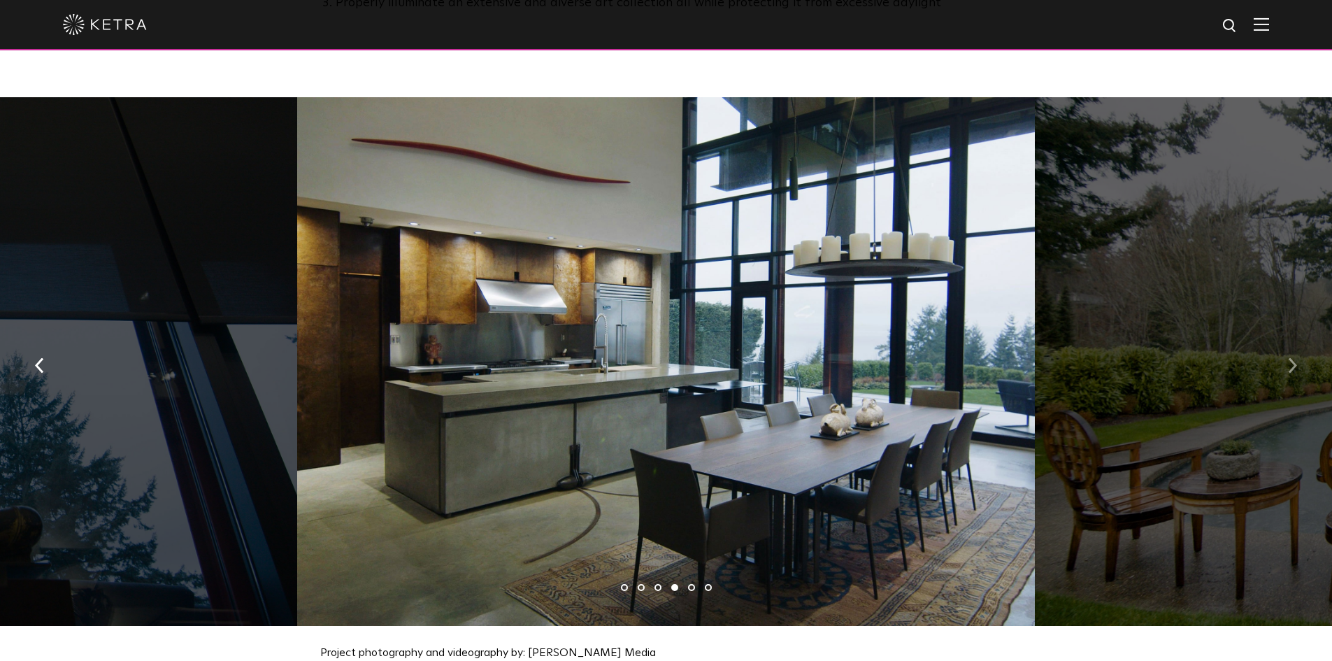
click at [1302, 353] on button "button" at bounding box center [1293, 365] width 30 height 48
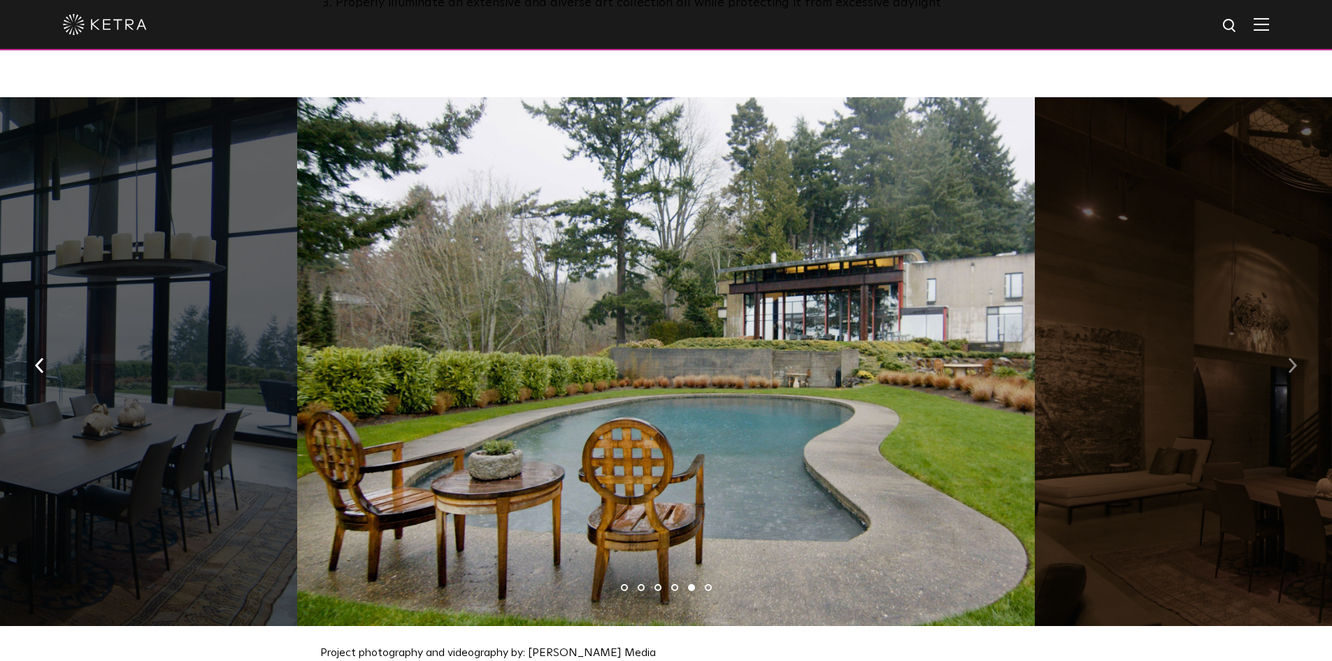
click at [1302, 353] on button "button" at bounding box center [1293, 365] width 30 height 48
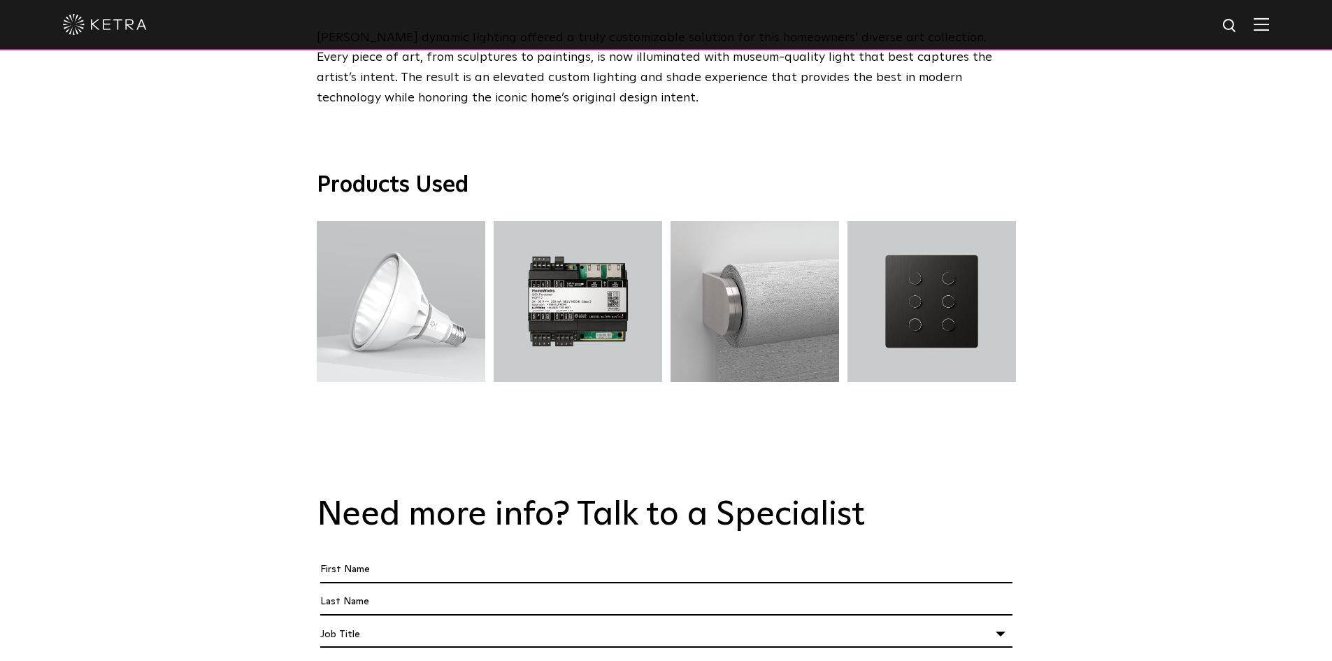
scroll to position [2378, 0]
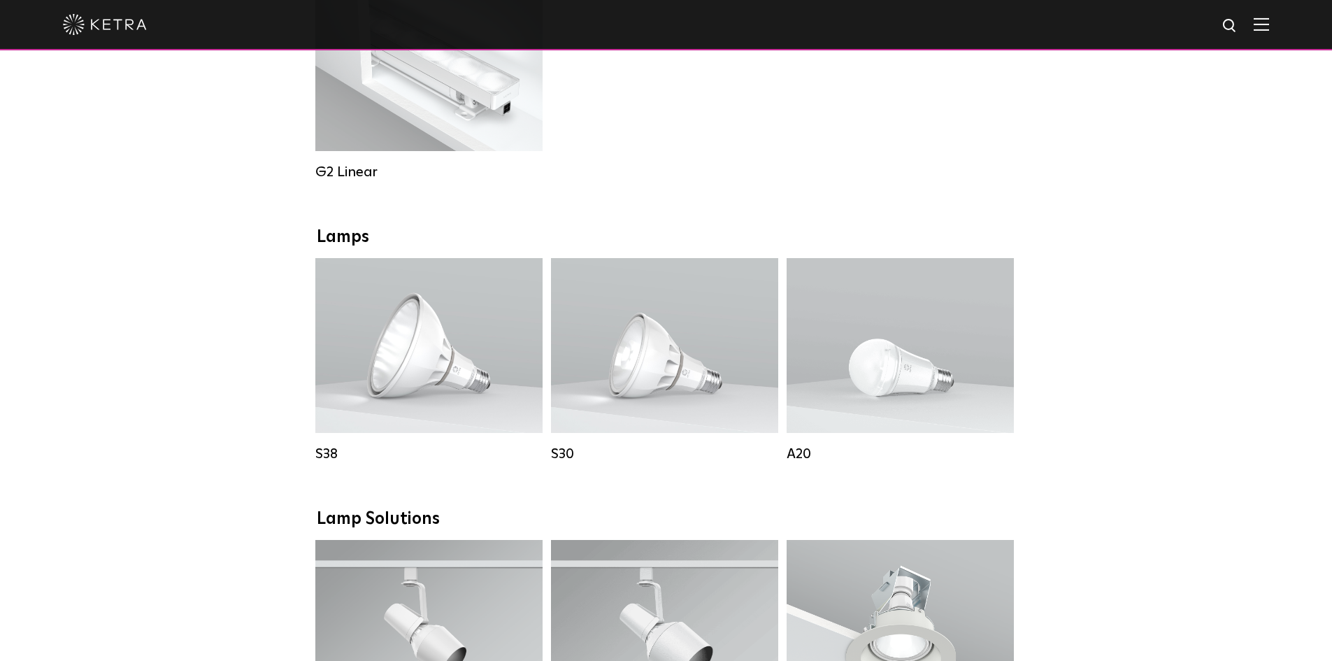
click at [231, 332] on div "Downlights D2 Downlight Family Lumen Output: 1200 Colors: White / Black / Gloss…" at bounding box center [666, 524] width 1332 height 2172
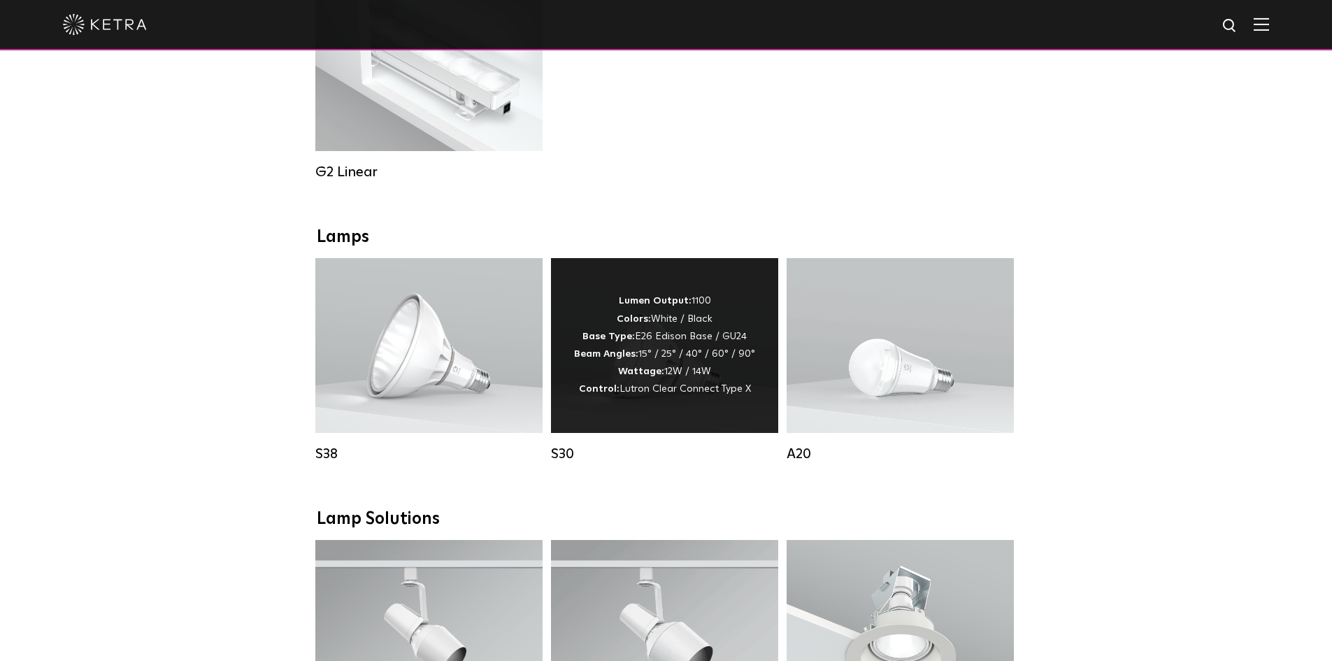
click at [583, 394] on strong "Control:" at bounding box center [599, 389] width 41 height 10
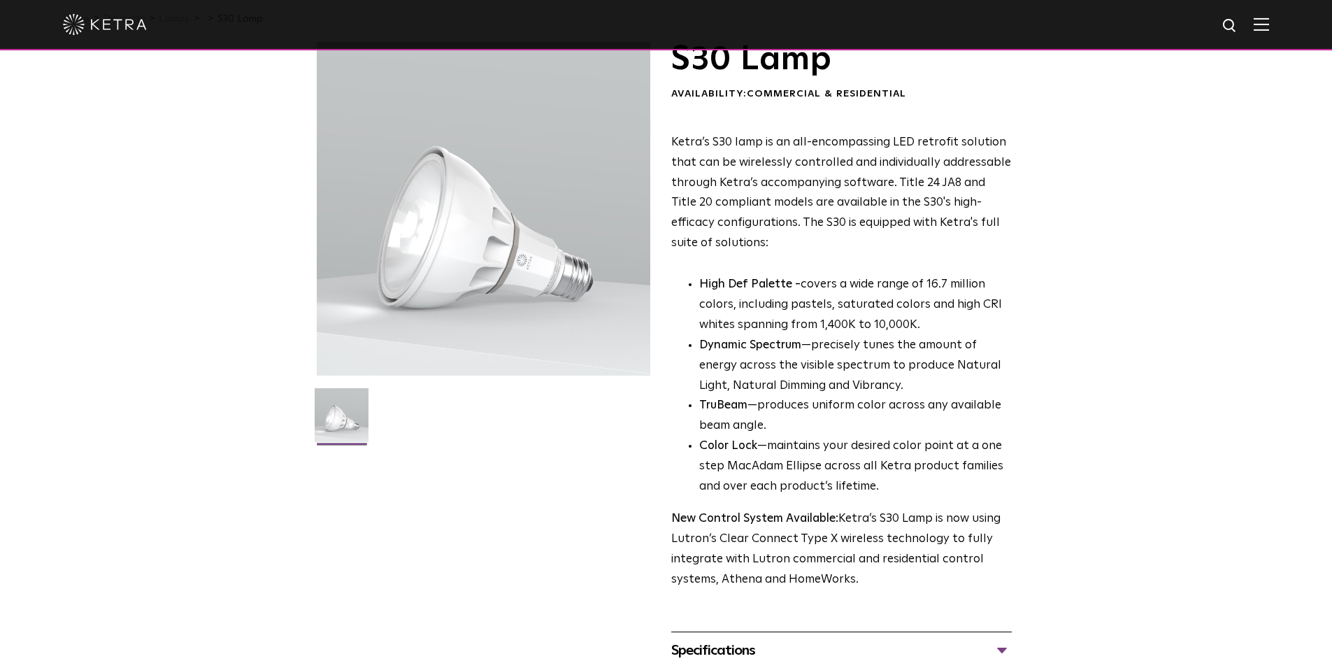
scroll to position [280, 0]
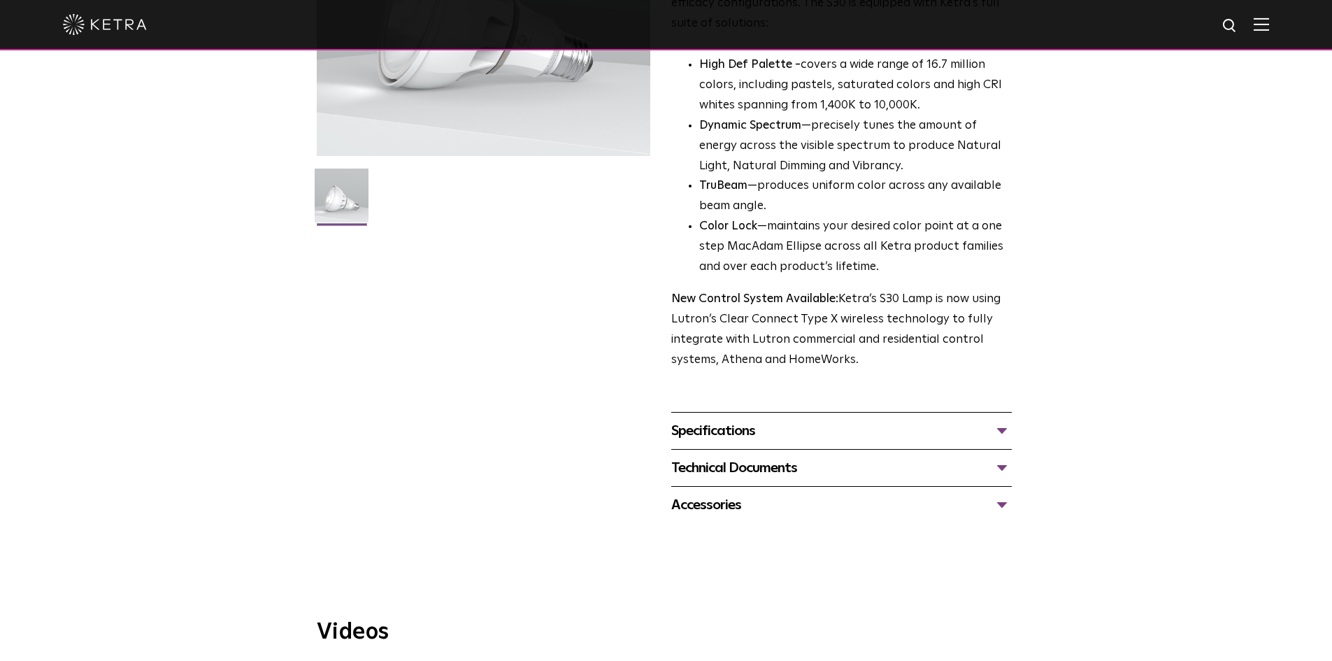
click at [717, 434] on div "Specifications" at bounding box center [841, 431] width 341 height 22
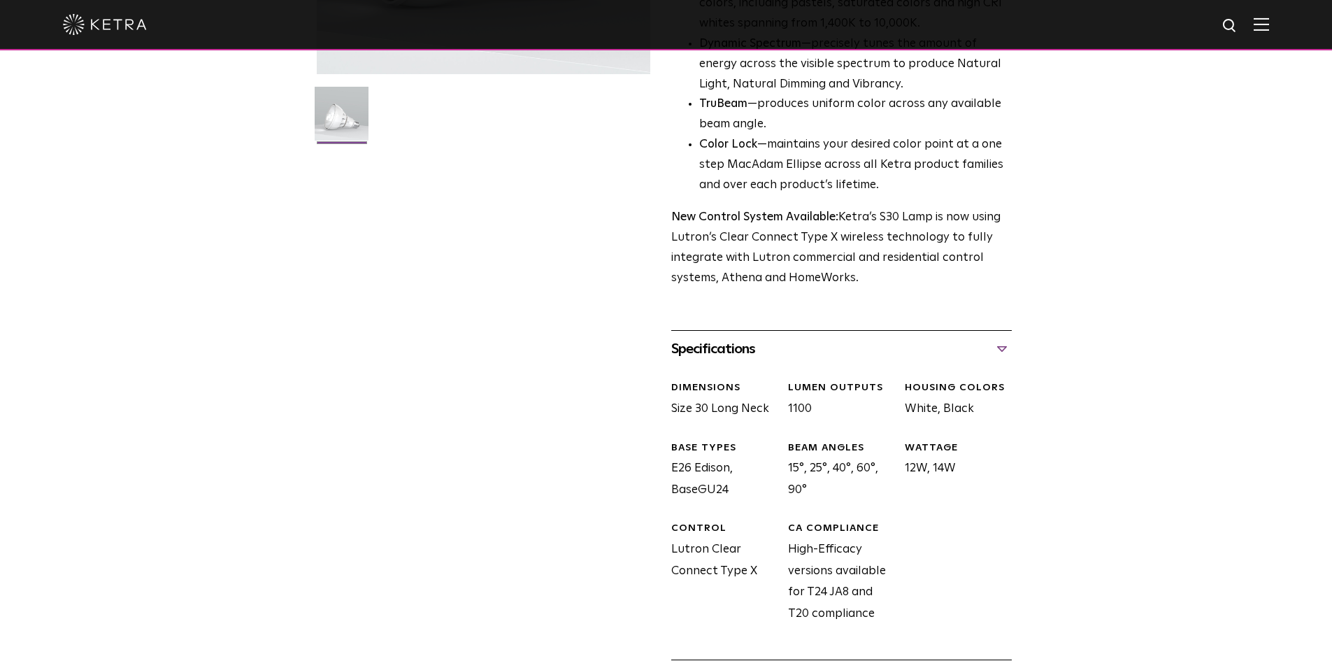
scroll to position [490, 0]
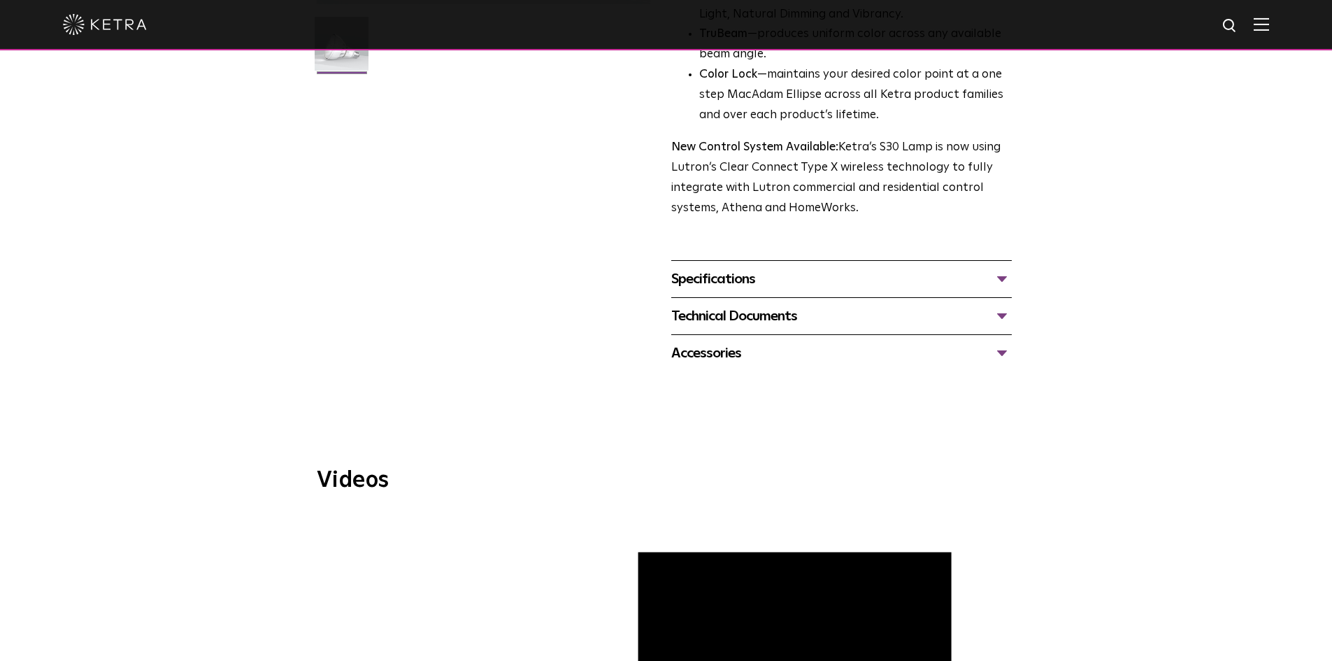
scroll to position [490, 0]
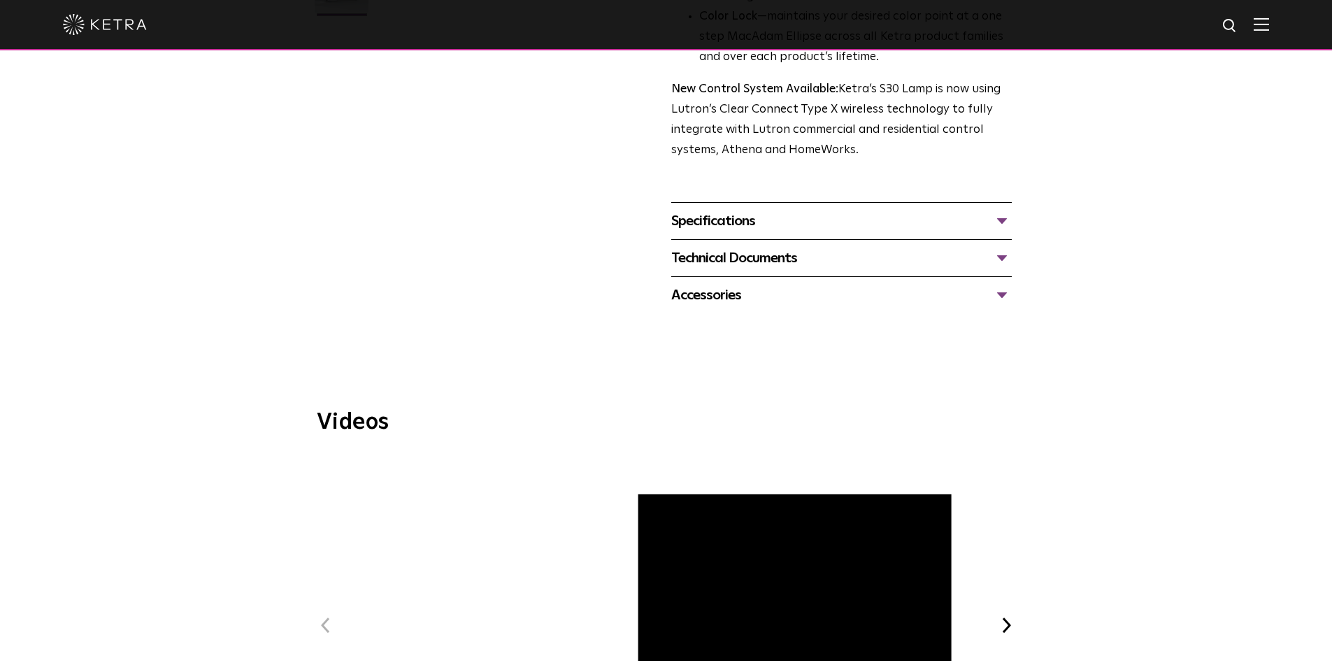
click at [727, 211] on div "Specifications" at bounding box center [841, 221] width 341 height 22
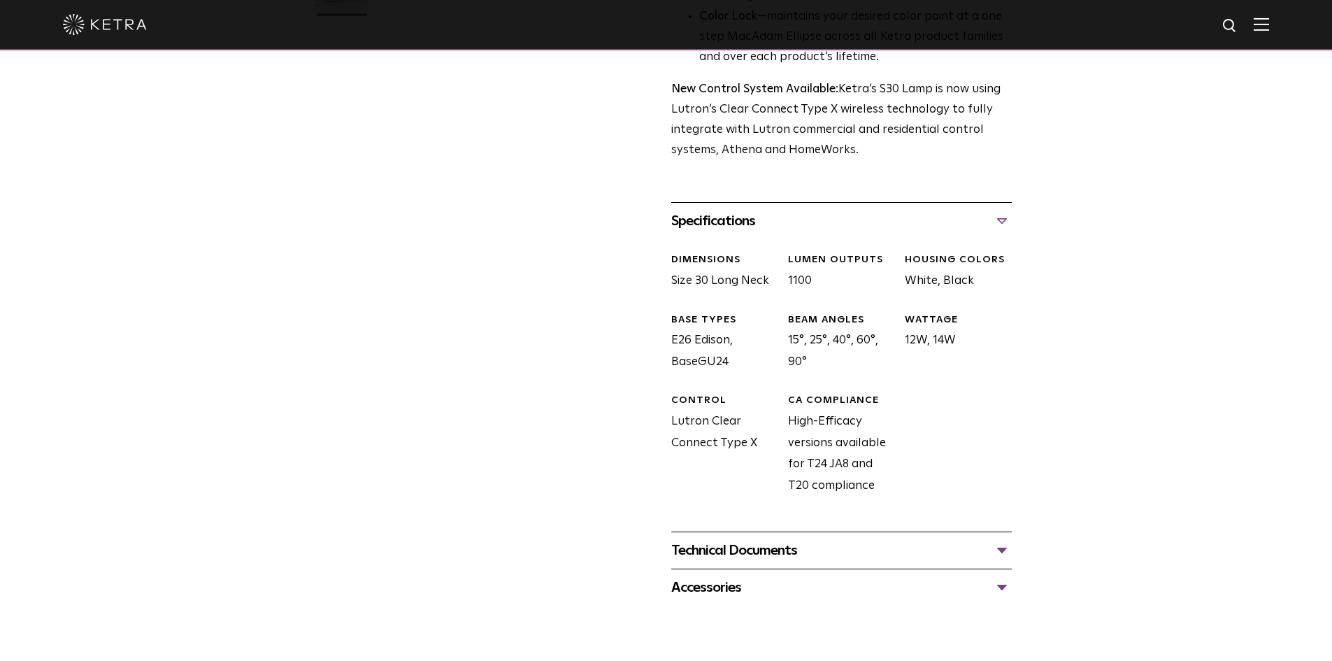
click at [603, 539] on div "S30 Lamp Availability: Commercial & Residential Ketra’s S30 lamp is an all-enco…" at bounding box center [666, 110] width 699 height 994
